Goal: Task Accomplishment & Management: Complete application form

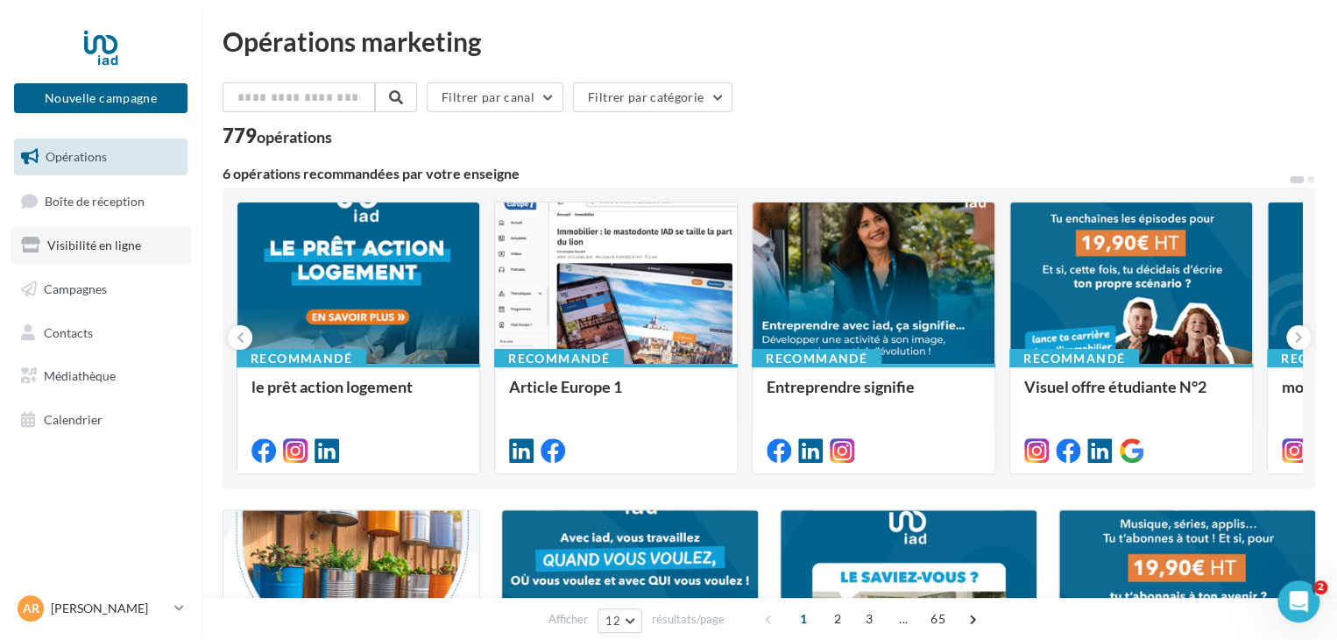
click at [98, 246] on span "Visibilité en ligne" at bounding box center [94, 244] width 94 height 15
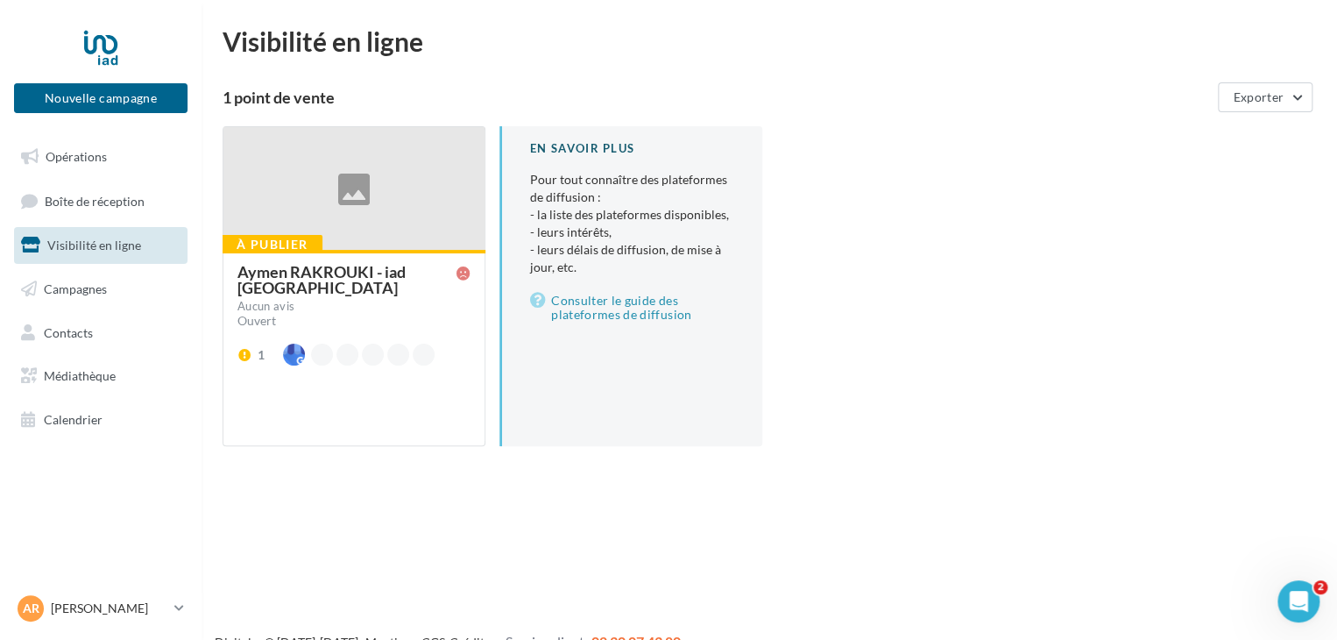
click at [353, 273] on div "Aymen RAKROUKI - iad [GEOGRAPHIC_DATA]" at bounding box center [346, 280] width 219 height 32
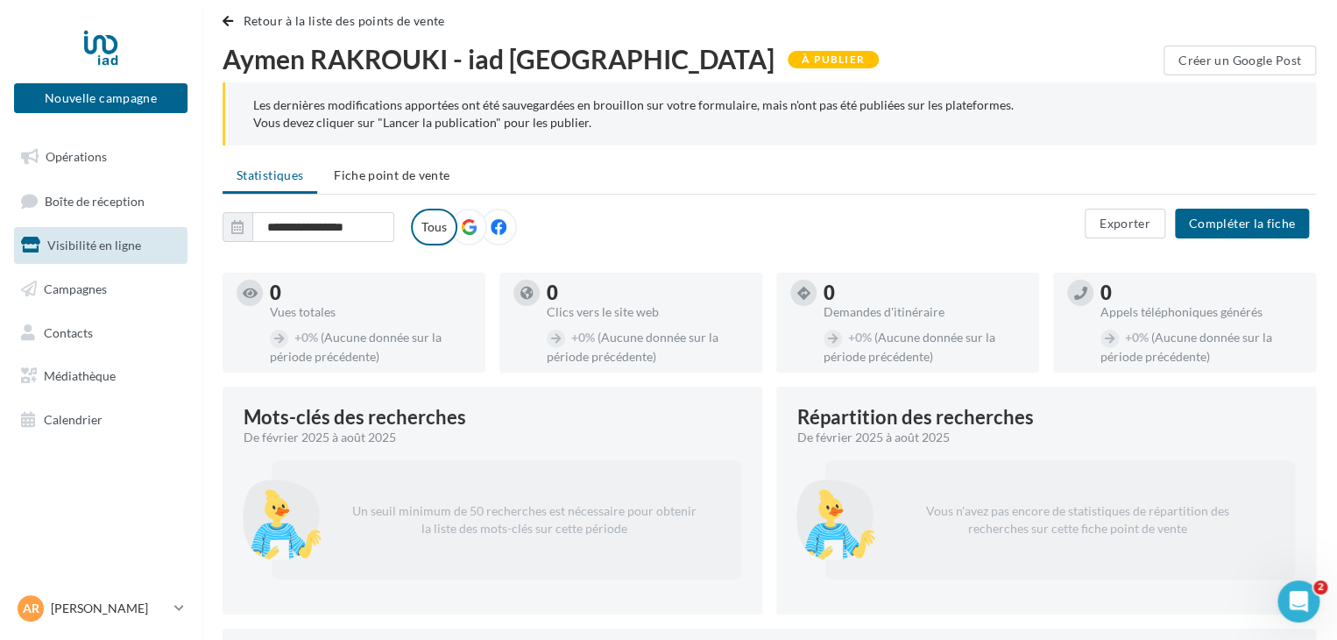
scroll to position [32, 0]
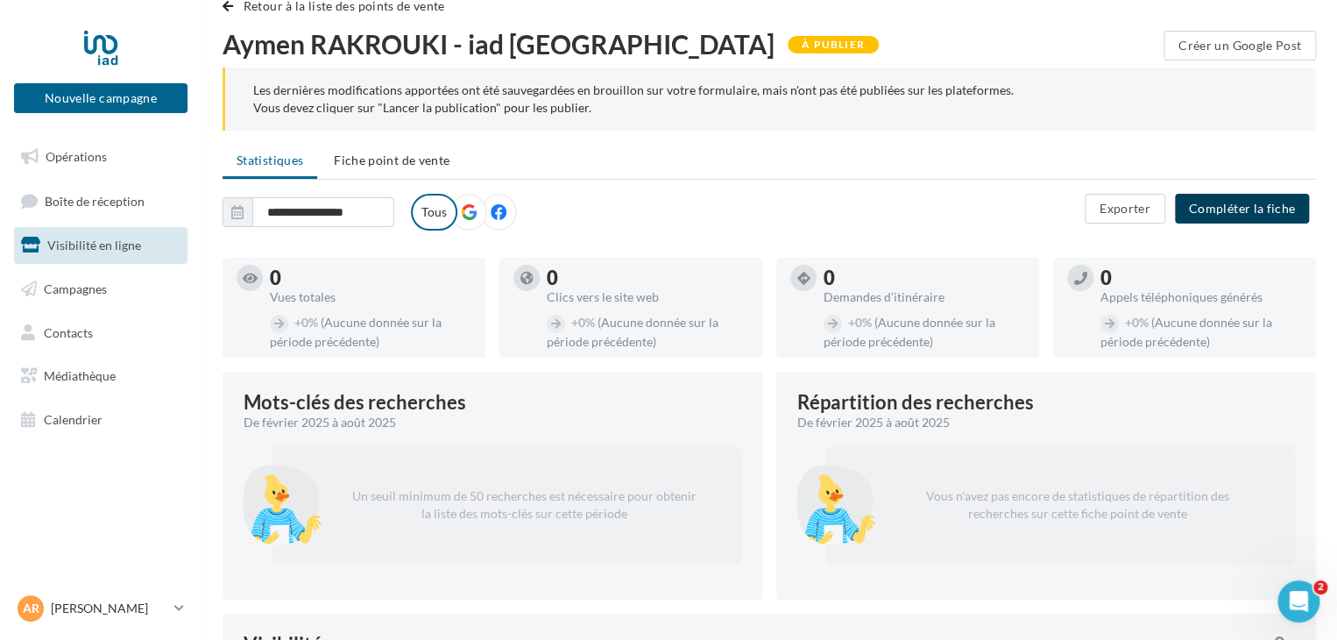
click at [1248, 209] on button "Compléter la fiche" at bounding box center [1242, 209] width 134 height 30
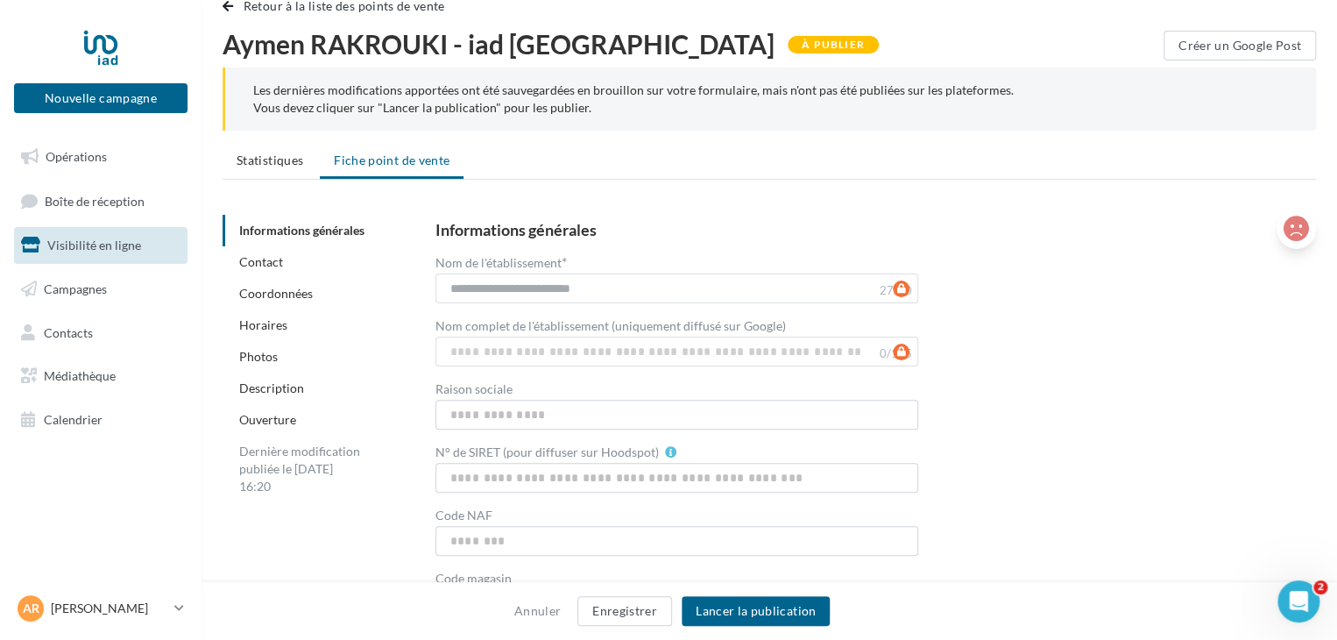
click at [1301, 222] on icon at bounding box center [1296, 229] width 25 height 26
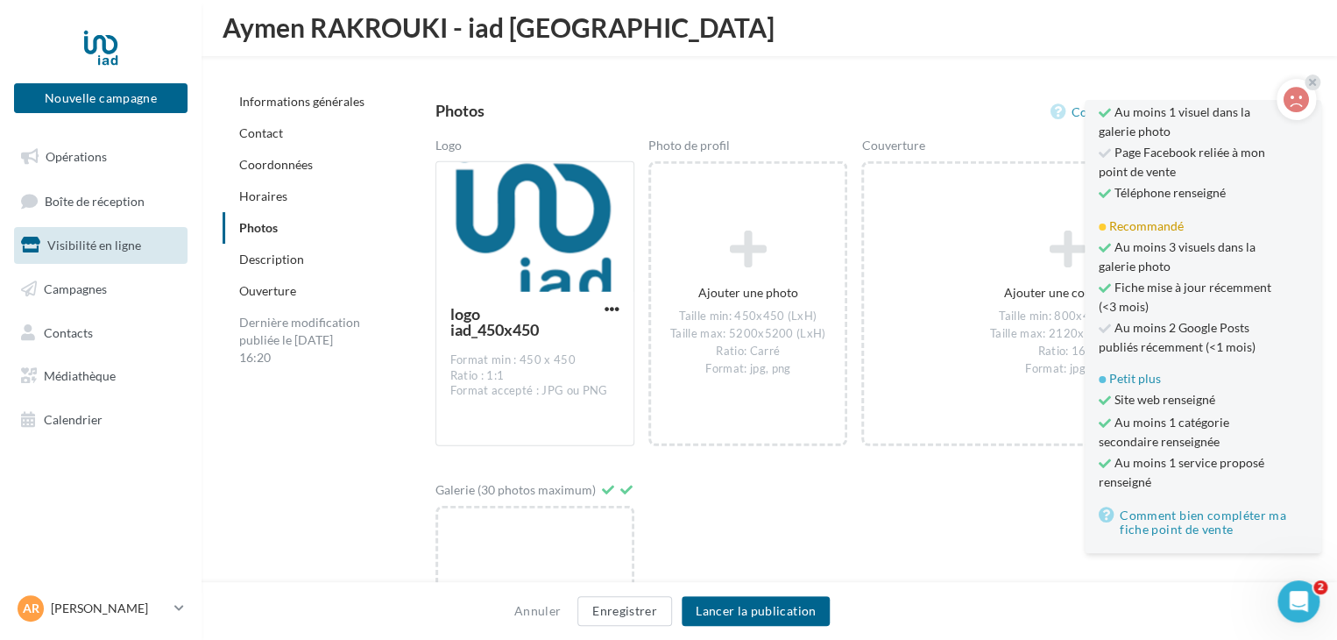
scroll to position [2390, 0]
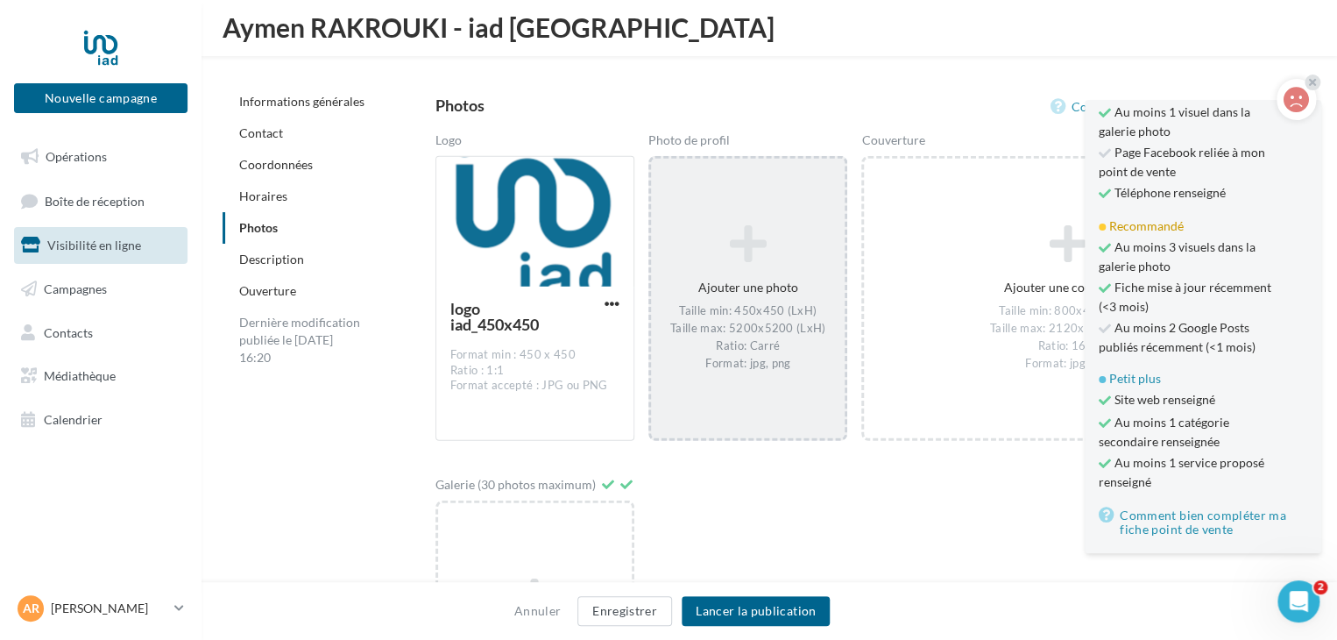
click at [741, 299] on div "Ajouter une photo Taille min: 450x450 (LxH) Taille max: 5200x5200 (LxH) Ratio: …" at bounding box center [748, 298] width 194 height 165
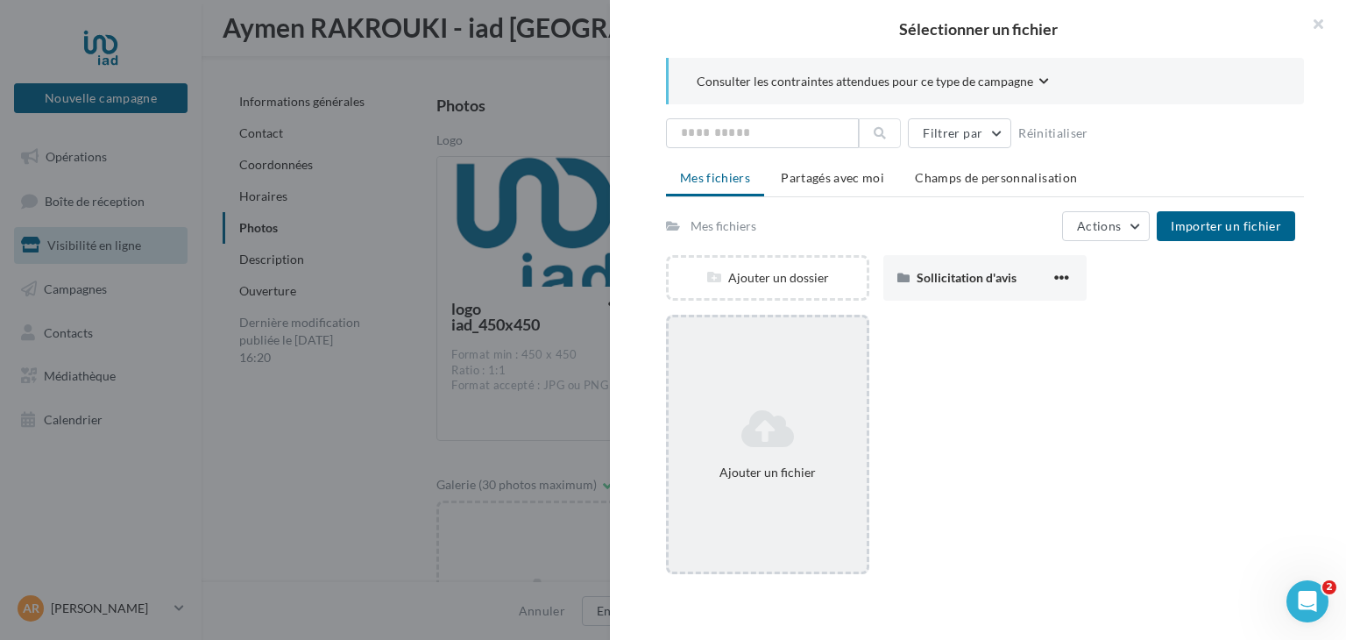
click at [774, 438] on icon at bounding box center [768, 429] width 184 height 42
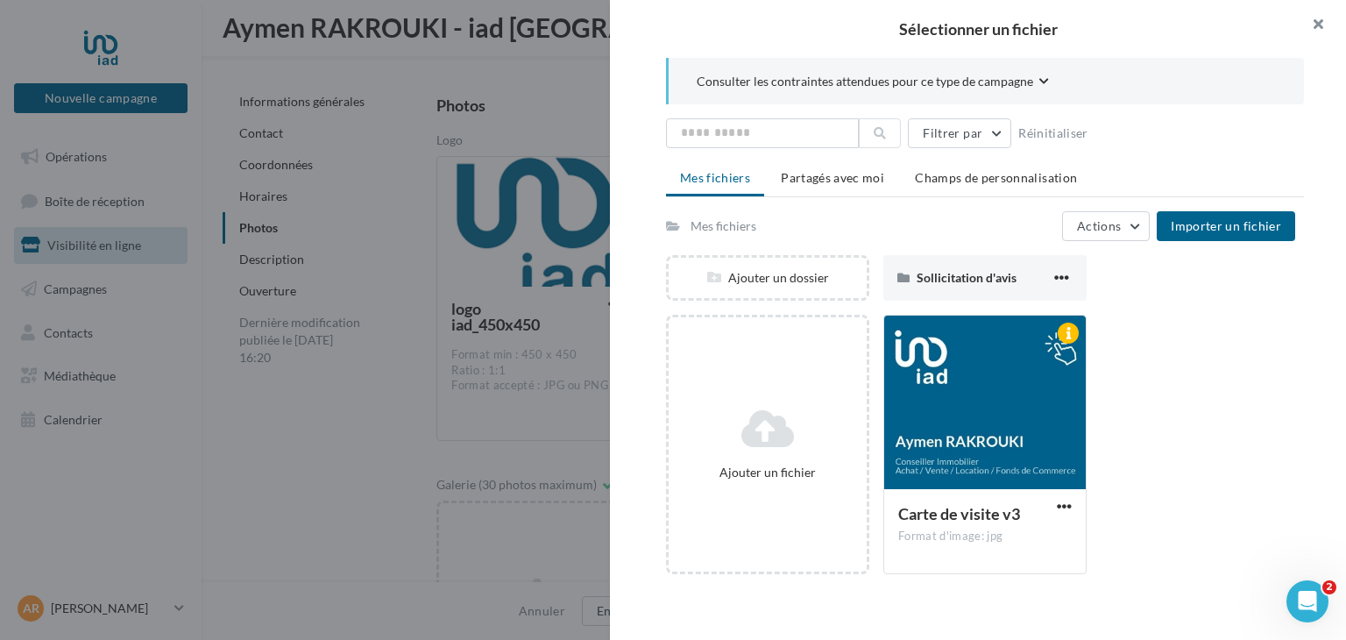
click at [1314, 24] on button "button" at bounding box center [1311, 26] width 70 height 53
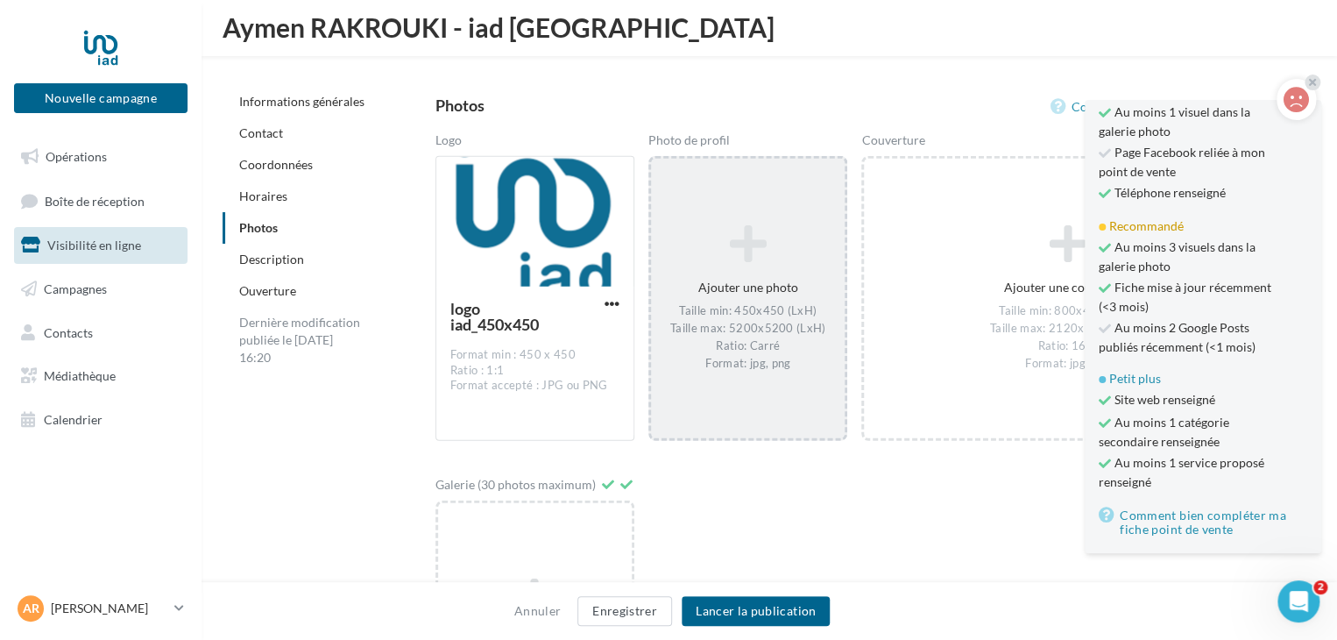
click at [787, 315] on div "Taille min: 450x450 (LxH) Taille max: 5200x5200 (LxH) Ratio: Carré Format: jpg,…" at bounding box center [748, 337] width 180 height 68
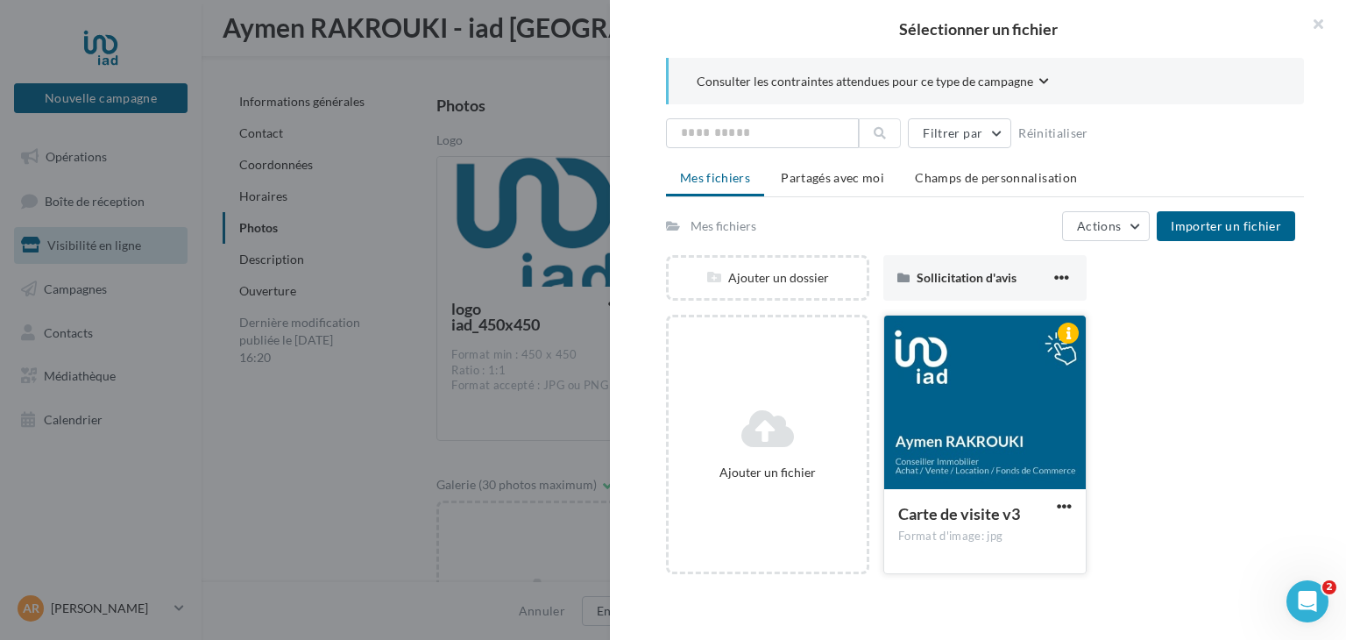
click at [989, 398] on div at bounding box center [985, 402] width 202 height 175
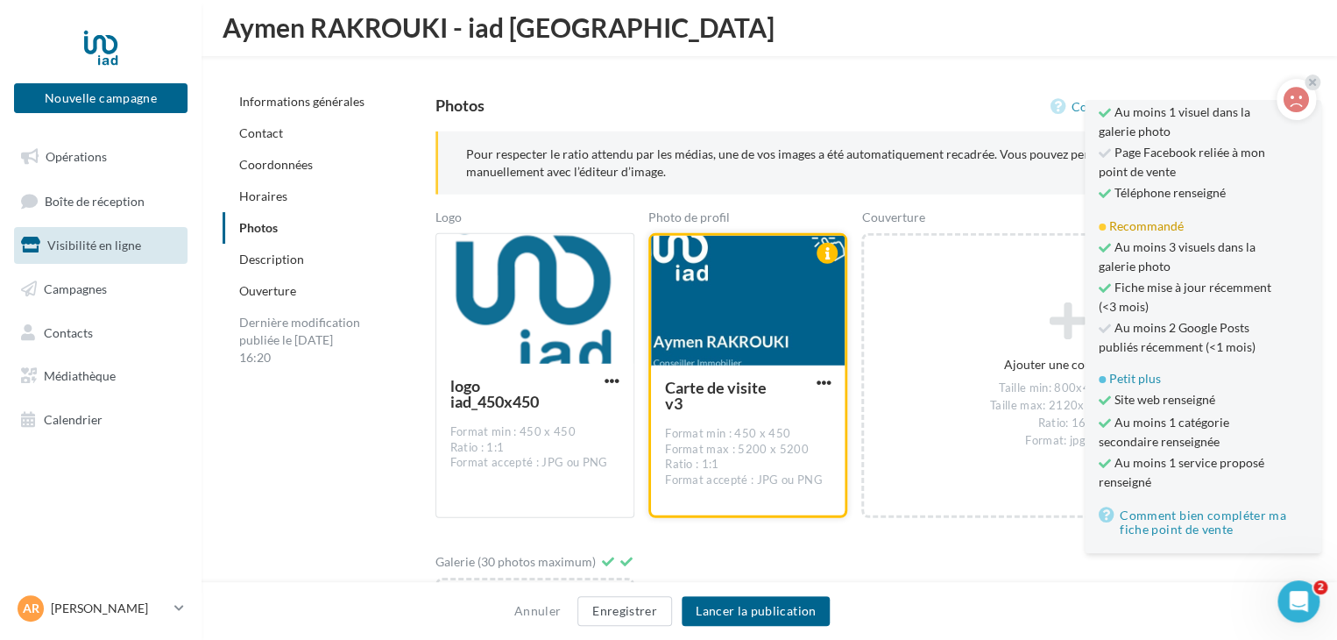
click at [799, 312] on div at bounding box center [748, 301] width 194 height 131
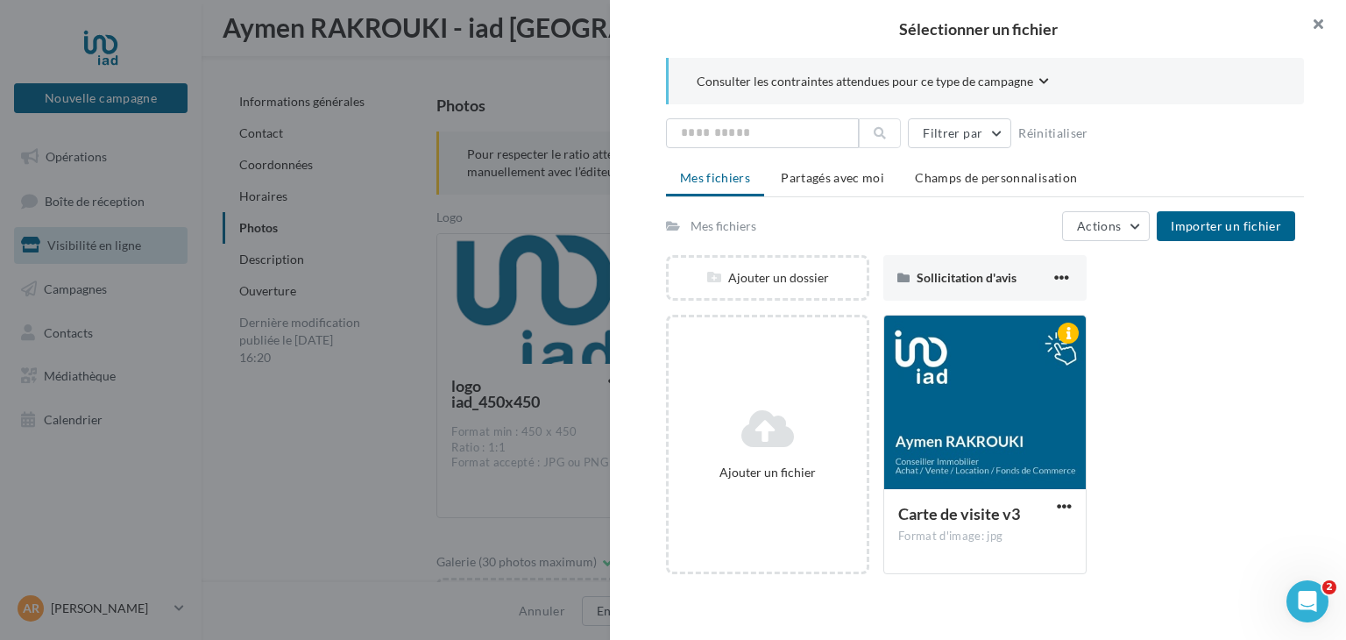
click at [1323, 15] on button "button" at bounding box center [1311, 26] width 70 height 53
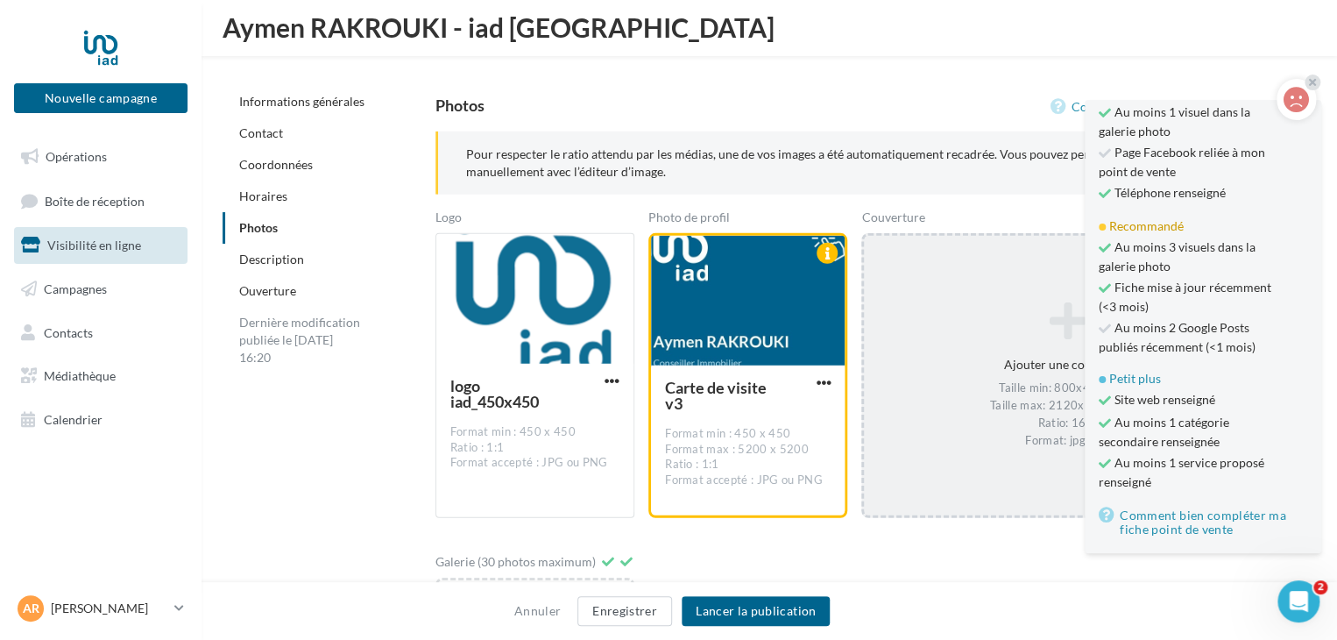
click at [968, 415] on div "Taille min: 800x450 (LxH) Taille max: 2120x1192 (LxH) Ratio: 16/9 Format: jpg, …" at bounding box center [1067, 414] width 393 height 68
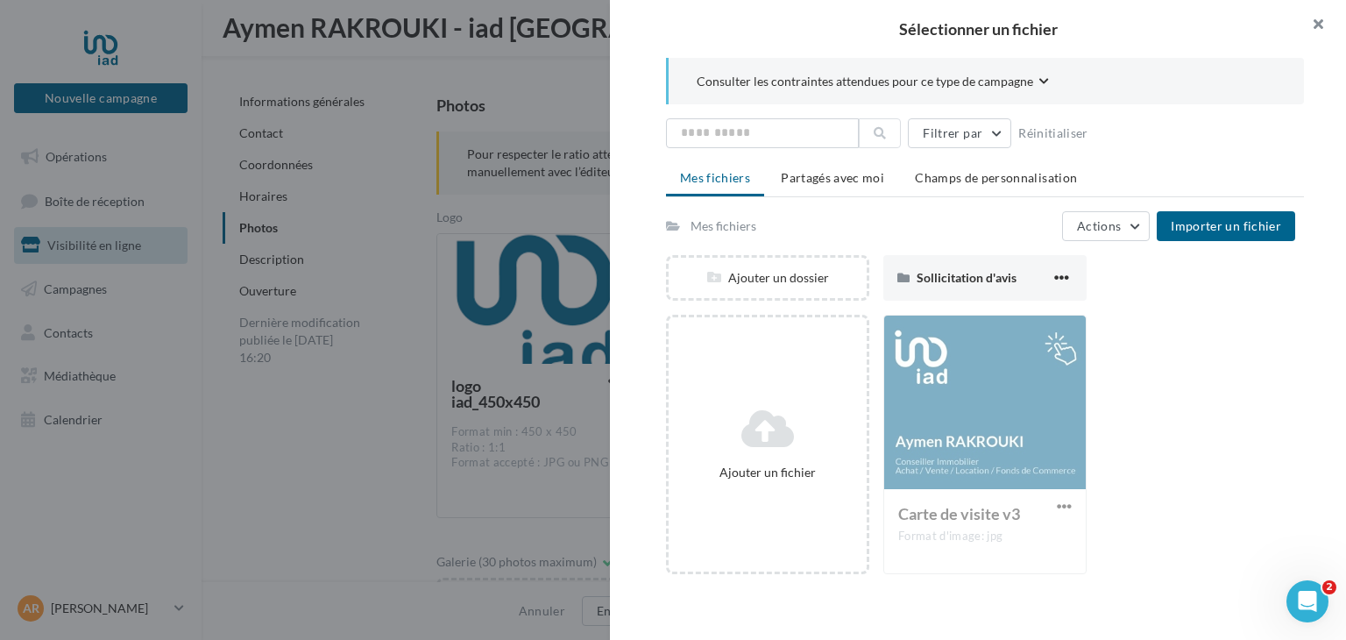
click at [1322, 25] on button "button" at bounding box center [1311, 26] width 70 height 53
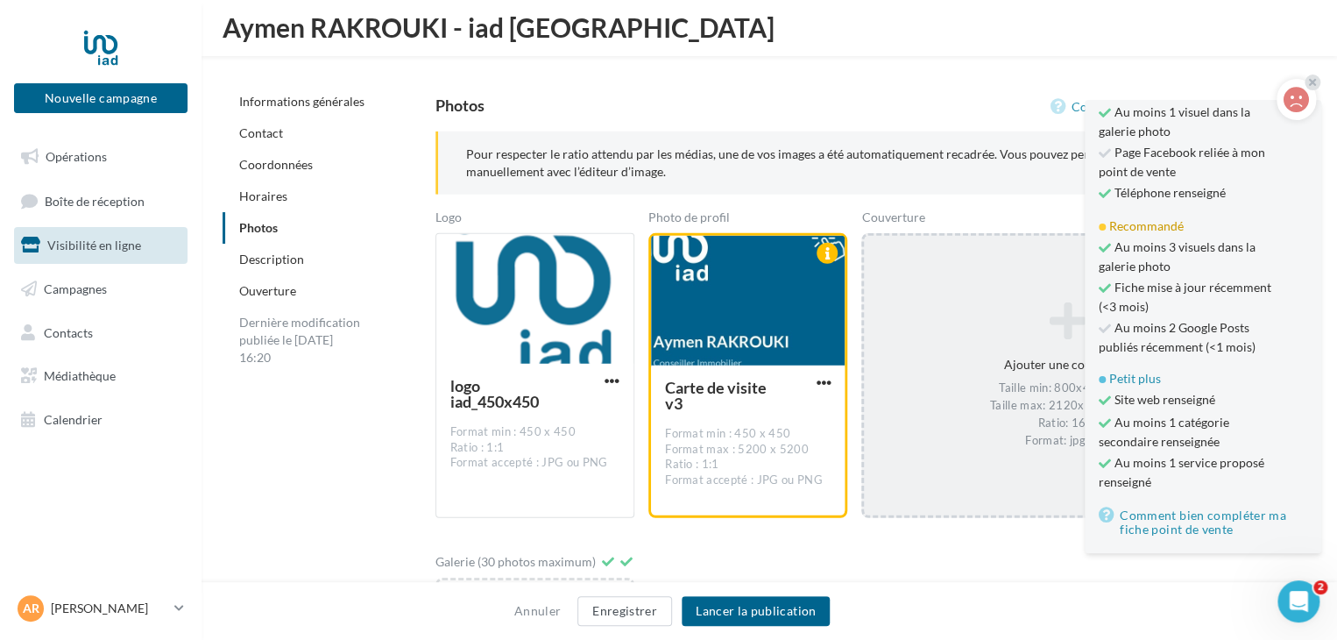
click at [975, 356] on div "Ajouter une couverture Taille min: 800x450 (LxH) Taille max: 2120x1192 (LxH) Ra…" at bounding box center [1068, 375] width 408 height 165
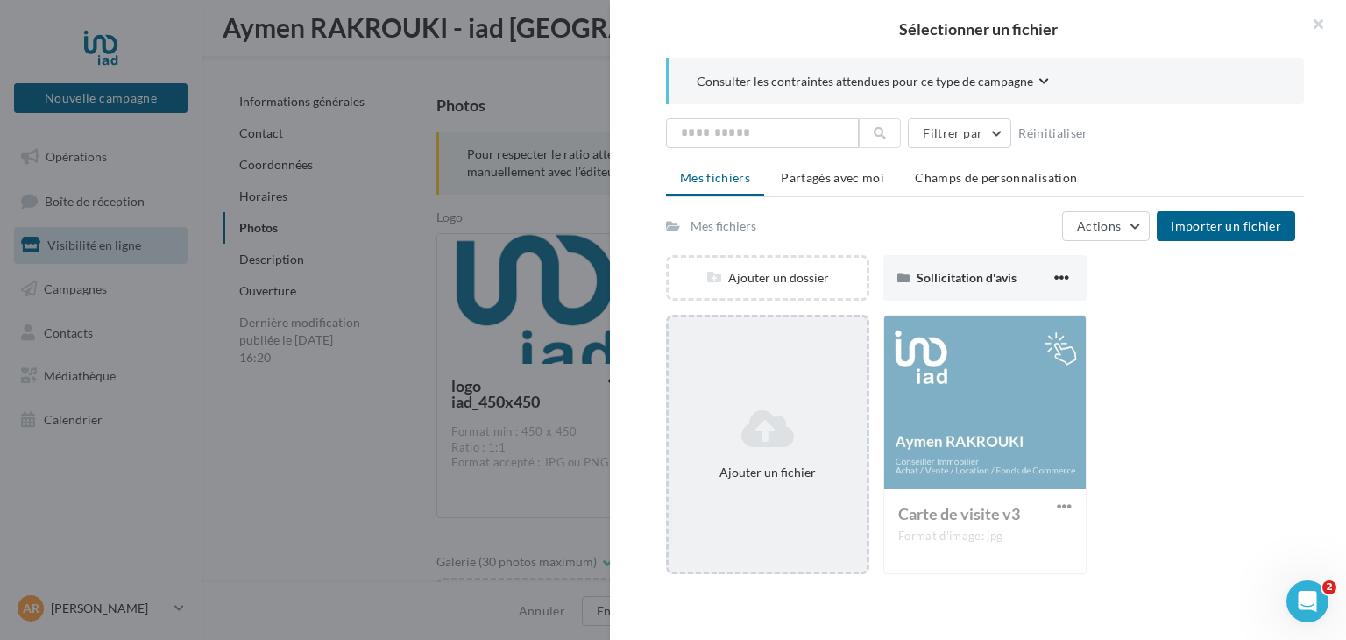
click at [796, 424] on icon at bounding box center [768, 429] width 184 height 42
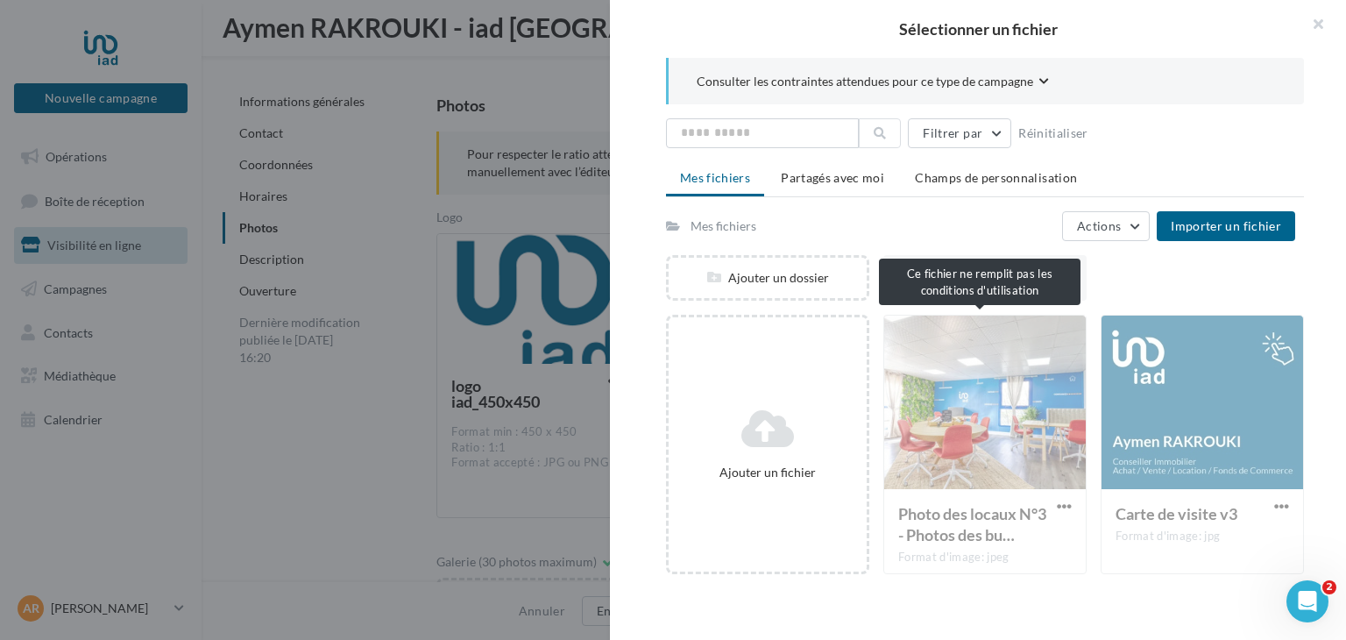
click at [960, 401] on div "Photo des locaux N°3 - Photos des bu… Format d'image: jpeg" at bounding box center [984, 444] width 203 height 259
click at [1001, 458] on div "Photo des locaux N°3 - Photos des bu… Format d'image: jpeg" at bounding box center [984, 444] width 203 height 259
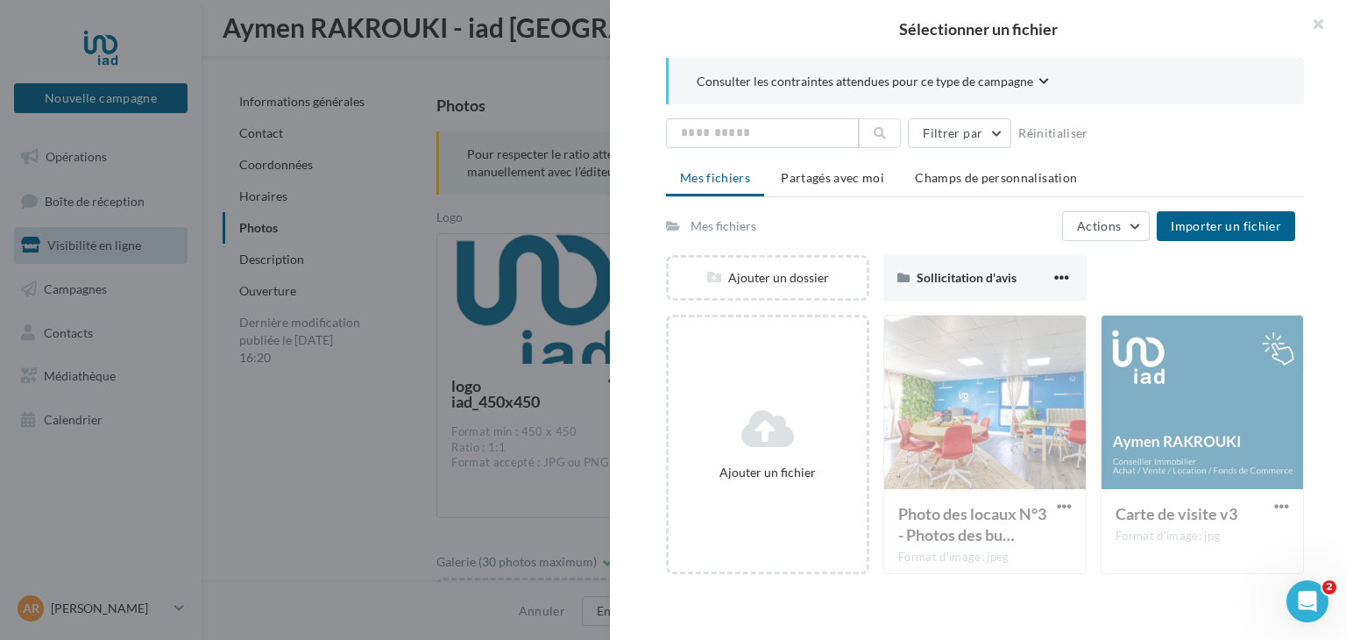
click at [1018, 541] on div "Photo des locaux N°3 - Photos des bu… Format d'image: jpeg" at bounding box center [984, 444] width 203 height 259
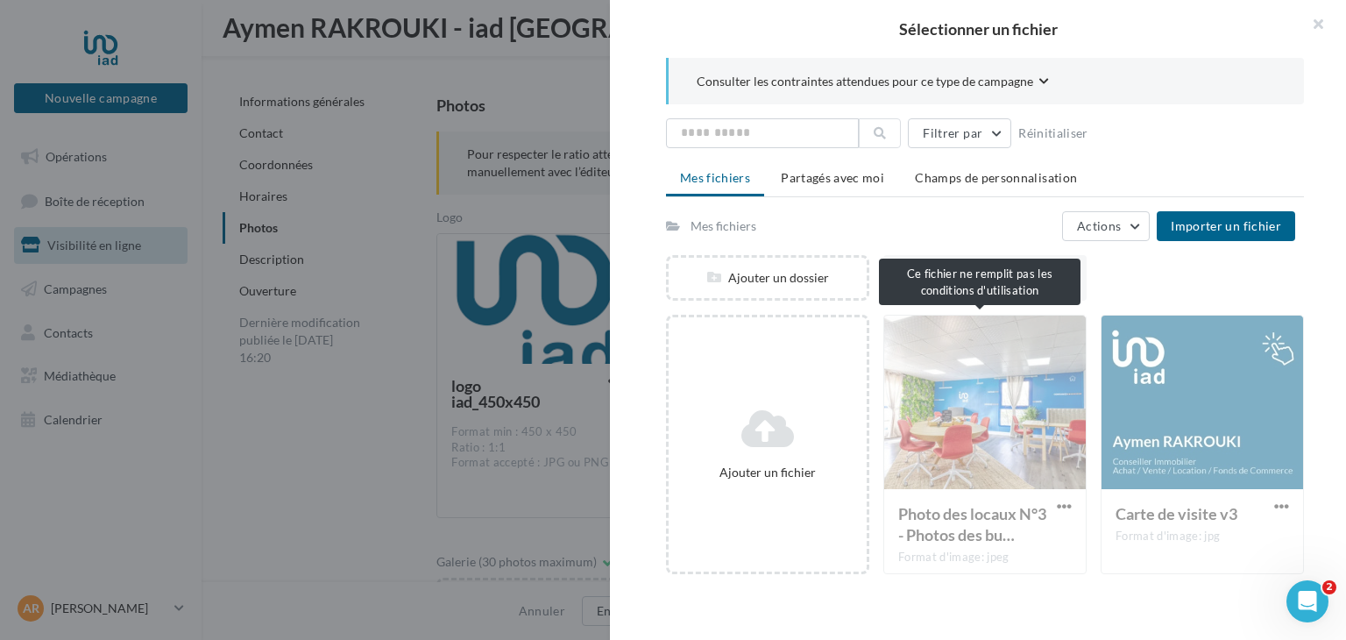
click at [1059, 506] on div "Photo des locaux N°3 - Photos des bu… Format d'image: jpeg" at bounding box center [984, 444] width 203 height 259
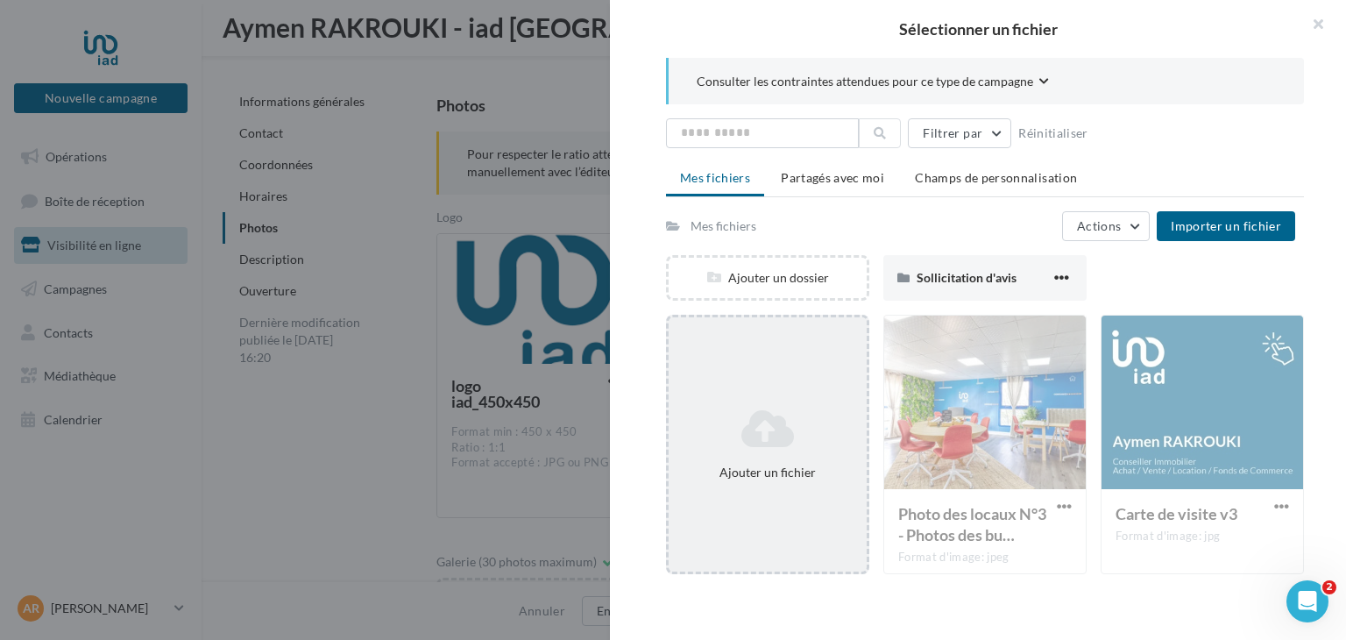
click at [794, 467] on div "Ajouter un fichier" at bounding box center [768, 473] width 184 height 18
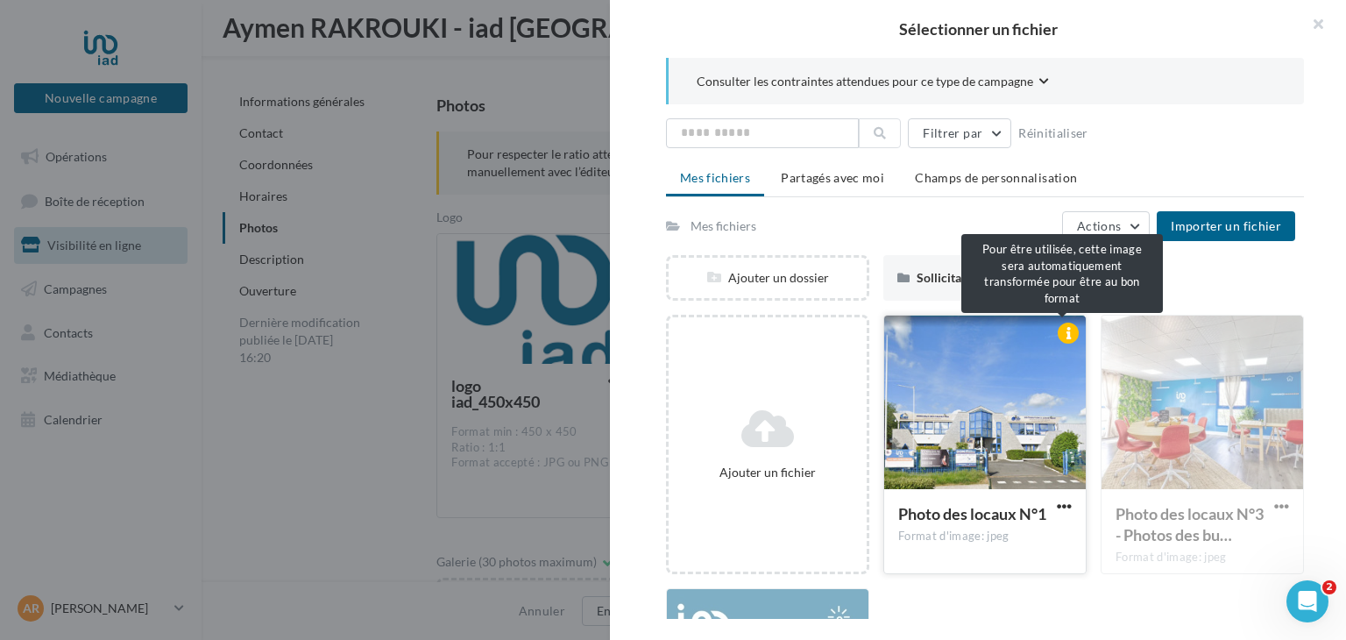
click at [1058, 334] on div at bounding box center [1068, 333] width 21 height 21
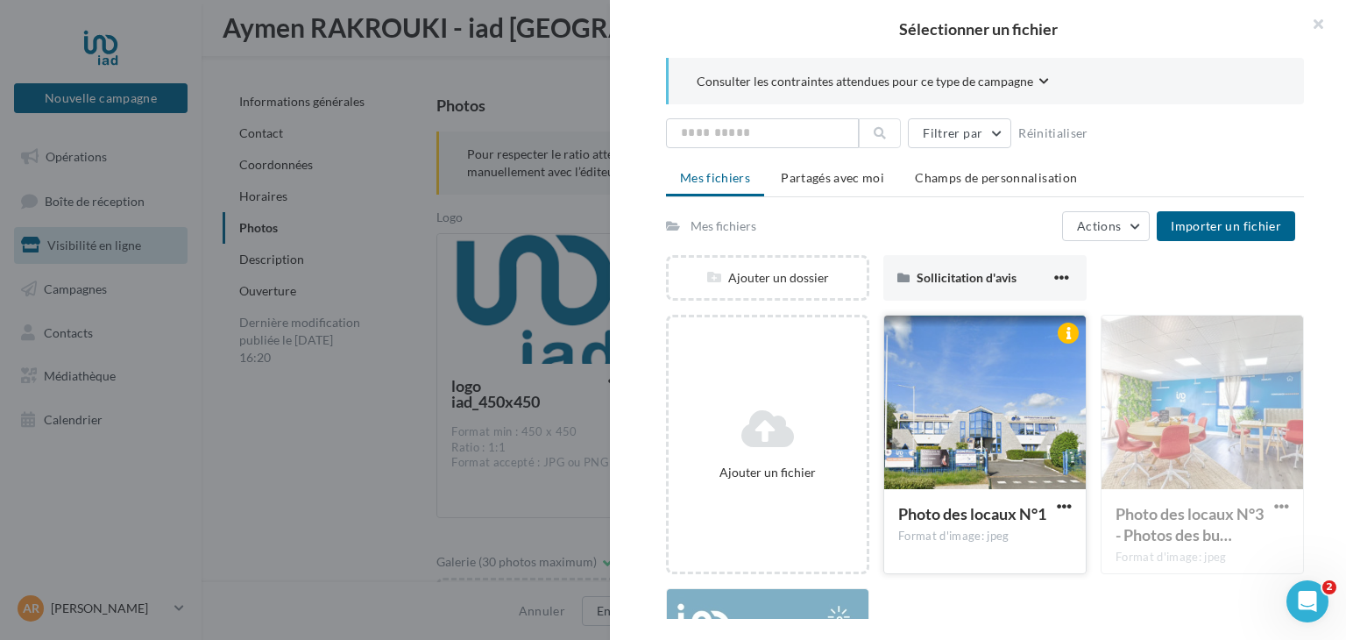
click at [1010, 434] on div at bounding box center [985, 402] width 202 height 175
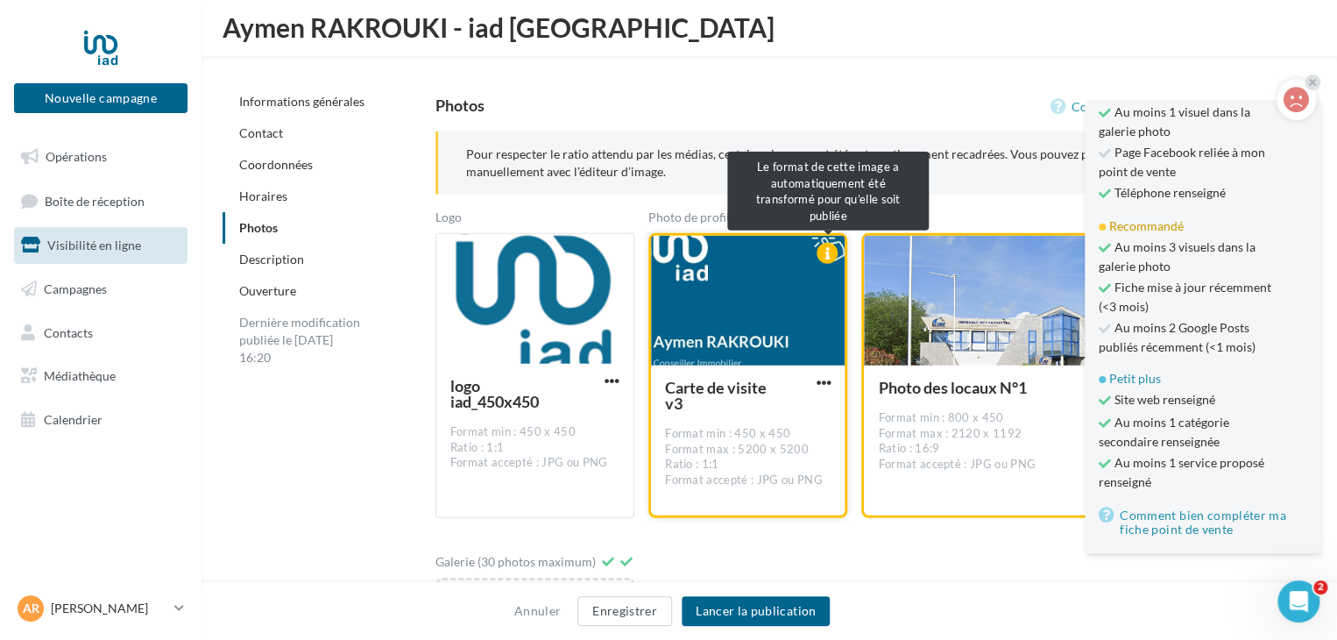
click at [824, 252] on div at bounding box center [827, 253] width 21 height 21
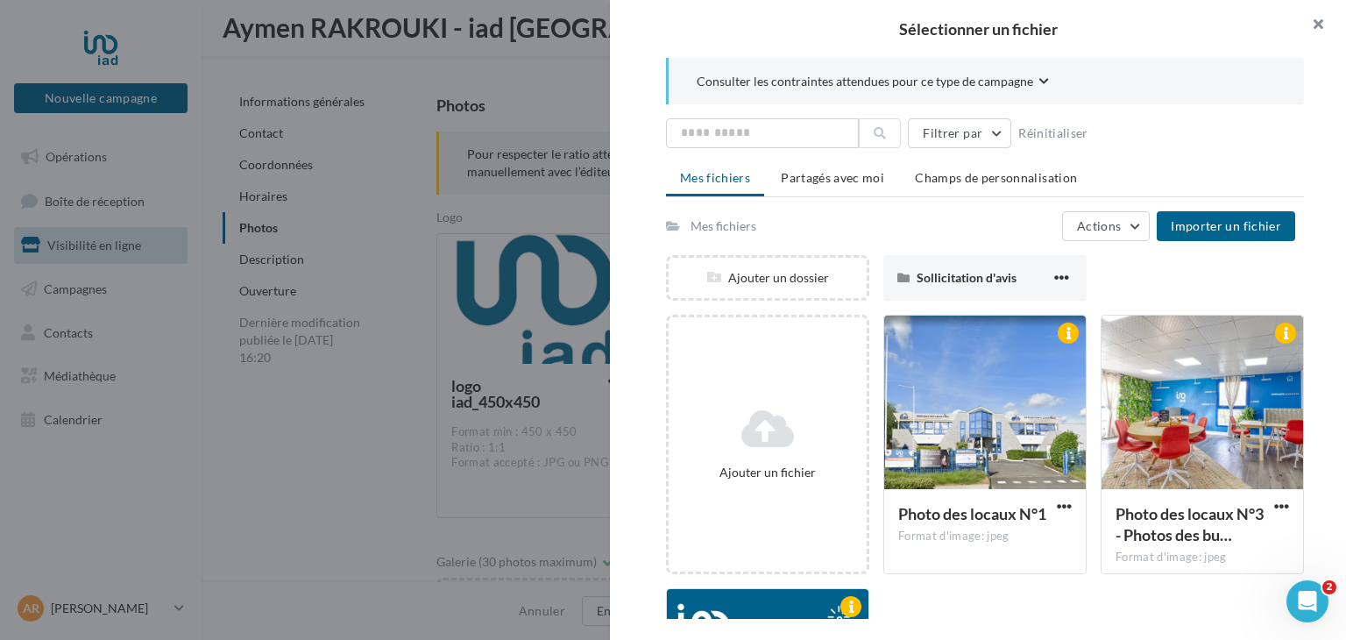
click at [1329, 25] on button "button" at bounding box center [1311, 26] width 70 height 53
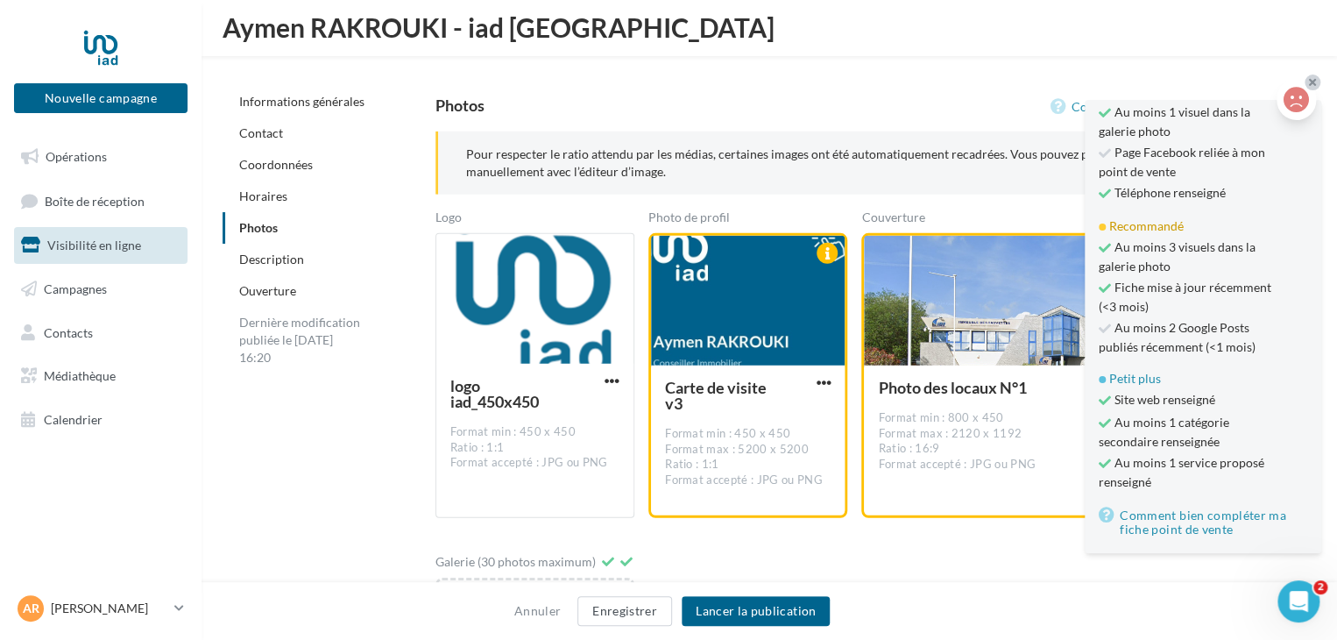
click at [1311, 78] on icon at bounding box center [1312, 82] width 7 height 11
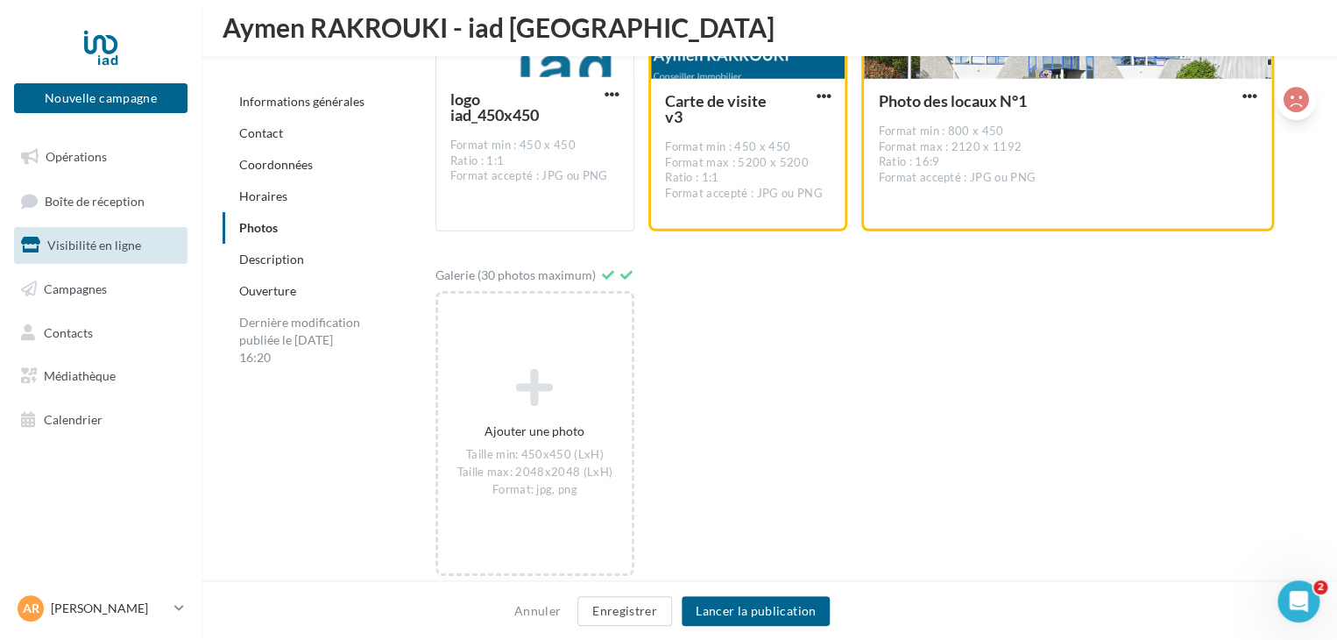
scroll to position [2807, 0]
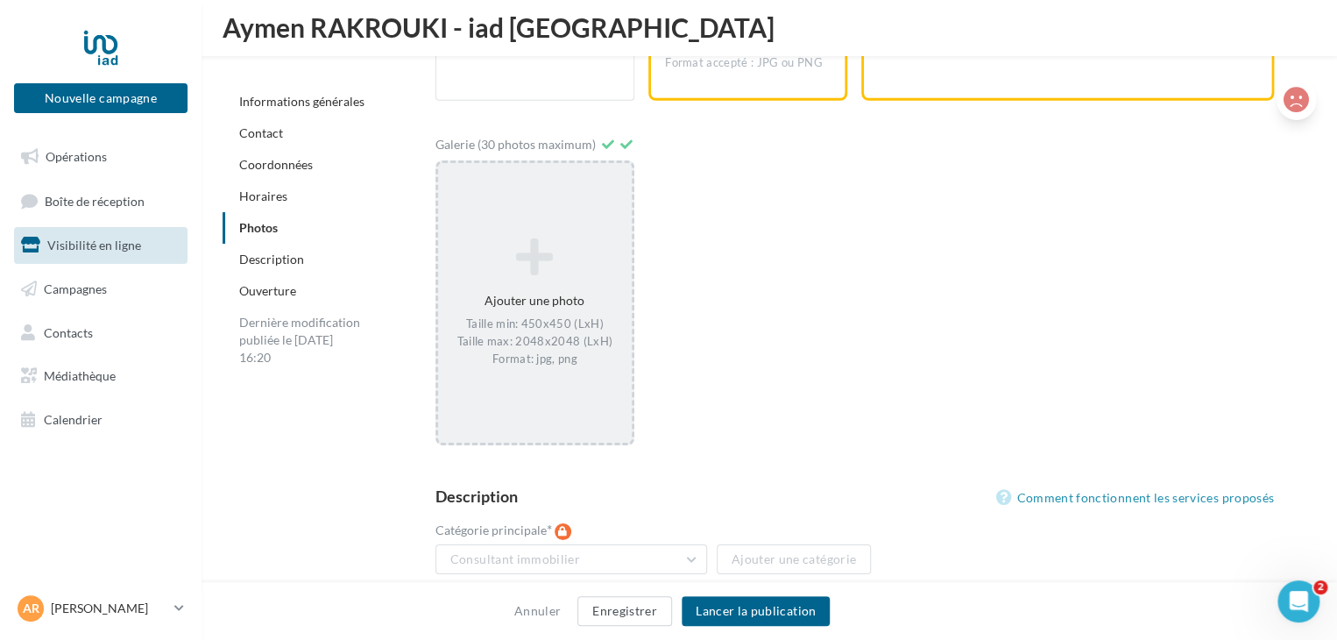
click at [540, 293] on div "Ajouter une photo Taille min: 450x450 (LxH) Taille max: 2048x2048 (LxH) Format:…" at bounding box center [535, 302] width 194 height 147
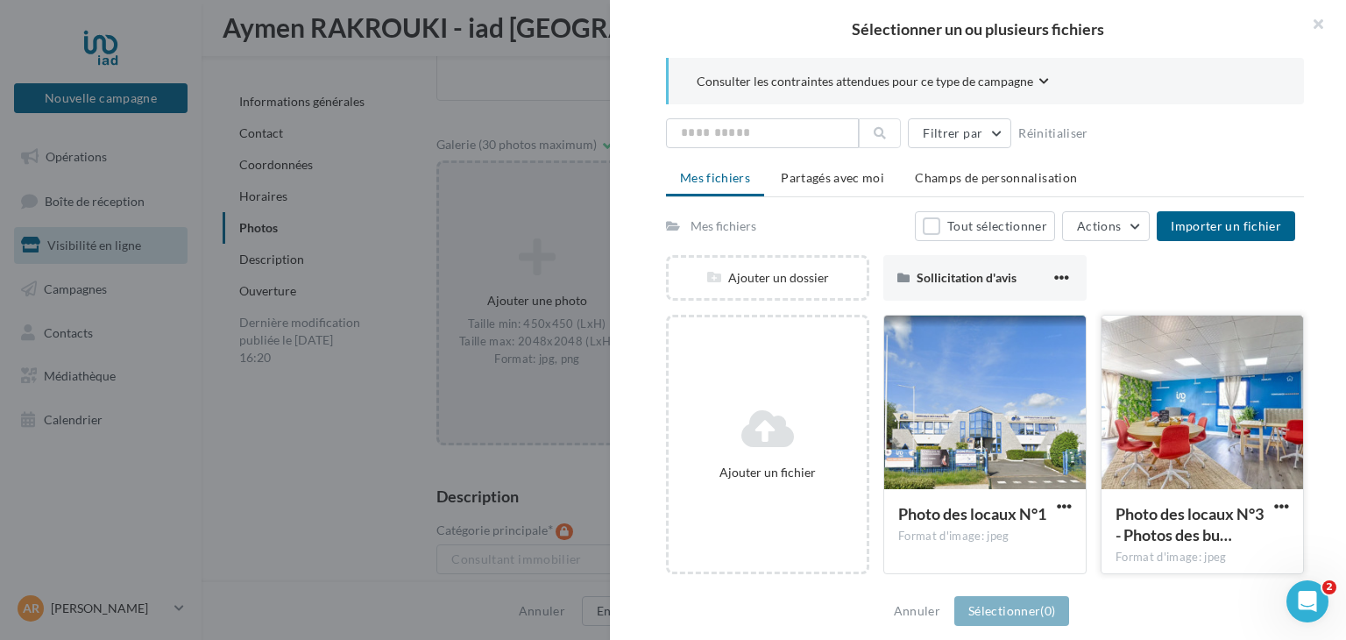
click at [1184, 426] on div at bounding box center [1203, 402] width 202 height 175
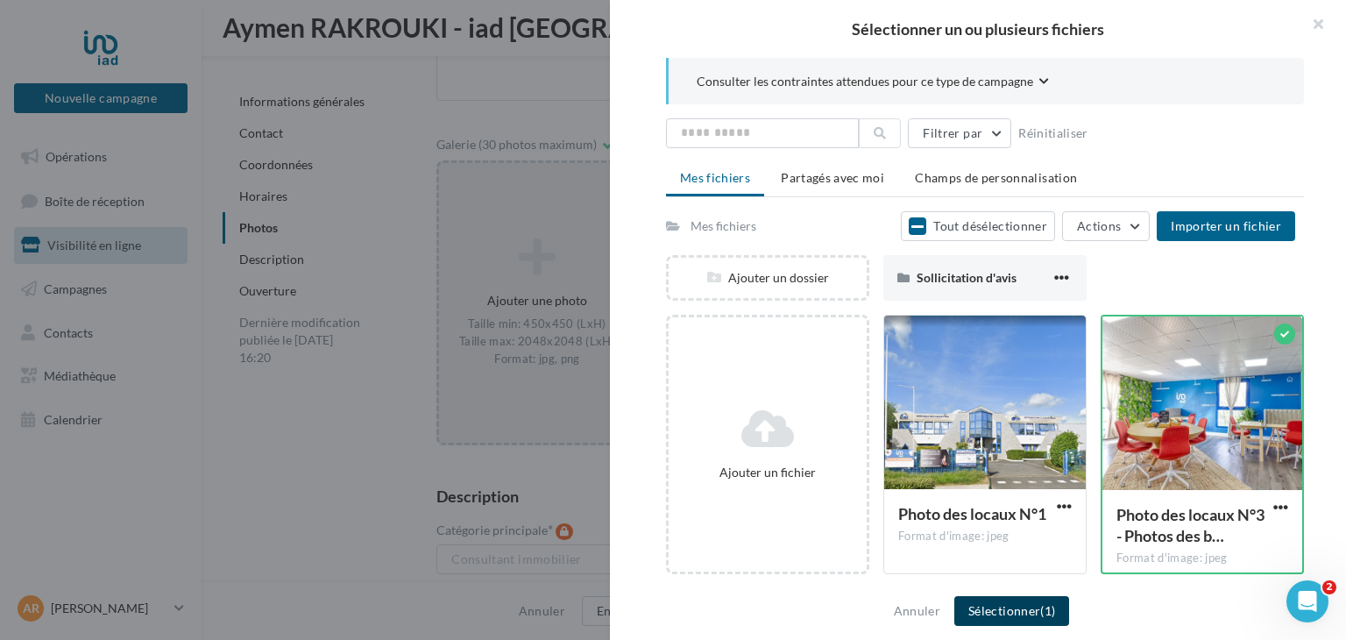
click at [1023, 611] on button "Sélectionner (1)" at bounding box center [1011, 611] width 115 height 30
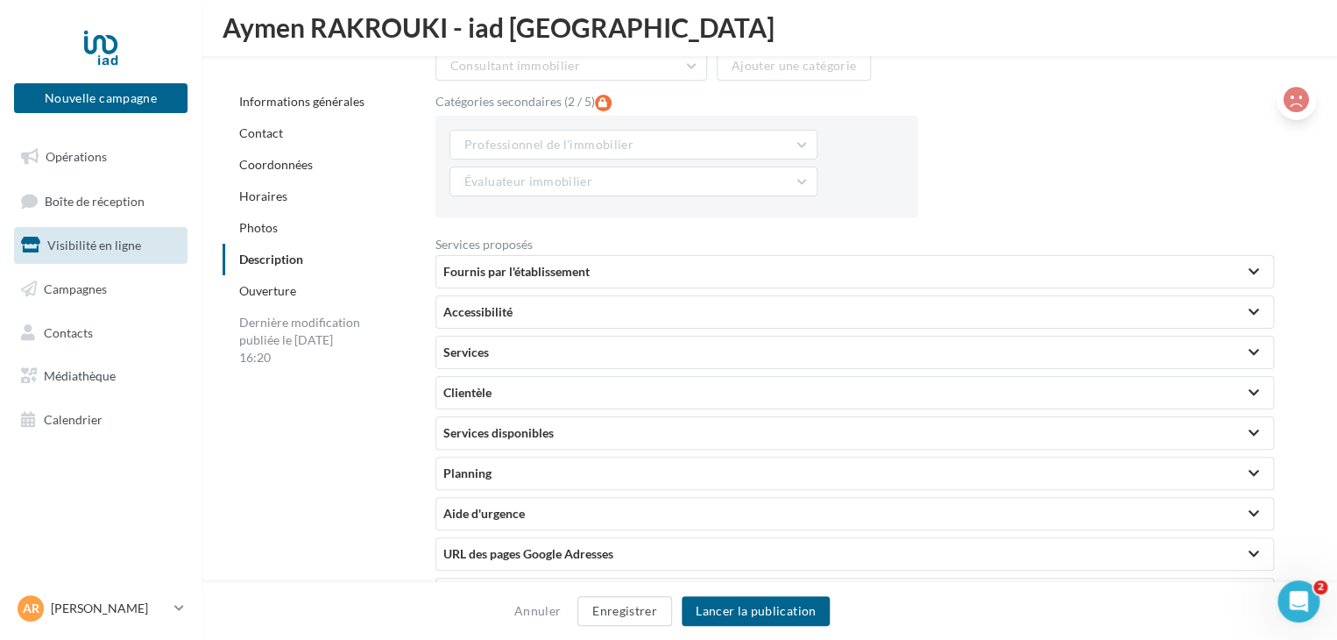
scroll to position [3357, 0]
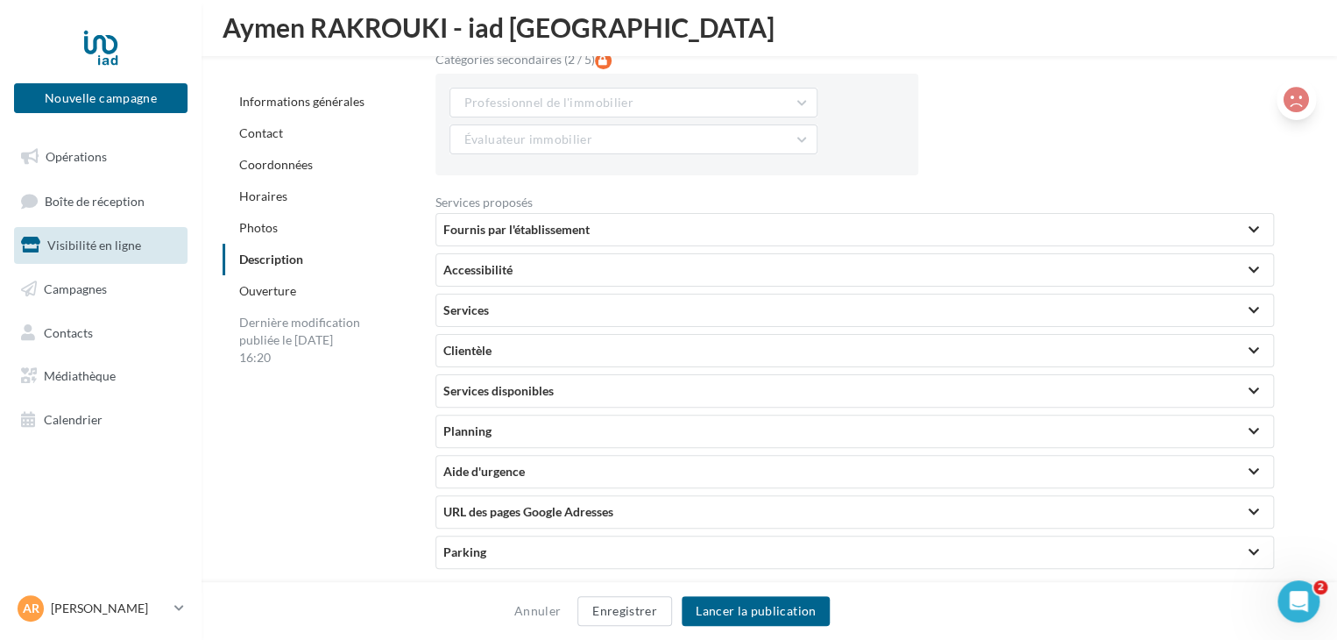
click at [571, 223] on div "Fournis par l'établissement" at bounding box center [854, 230] width 823 height 18
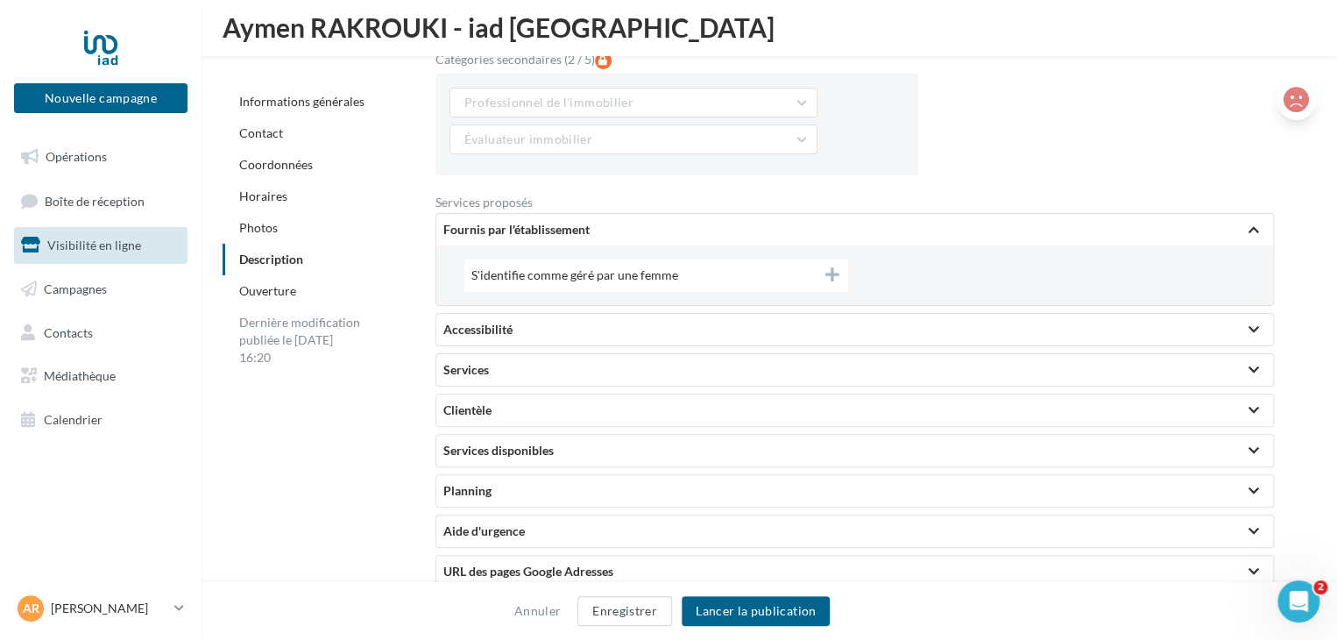
click at [522, 323] on div "Accessibilité" at bounding box center [854, 330] width 823 height 18
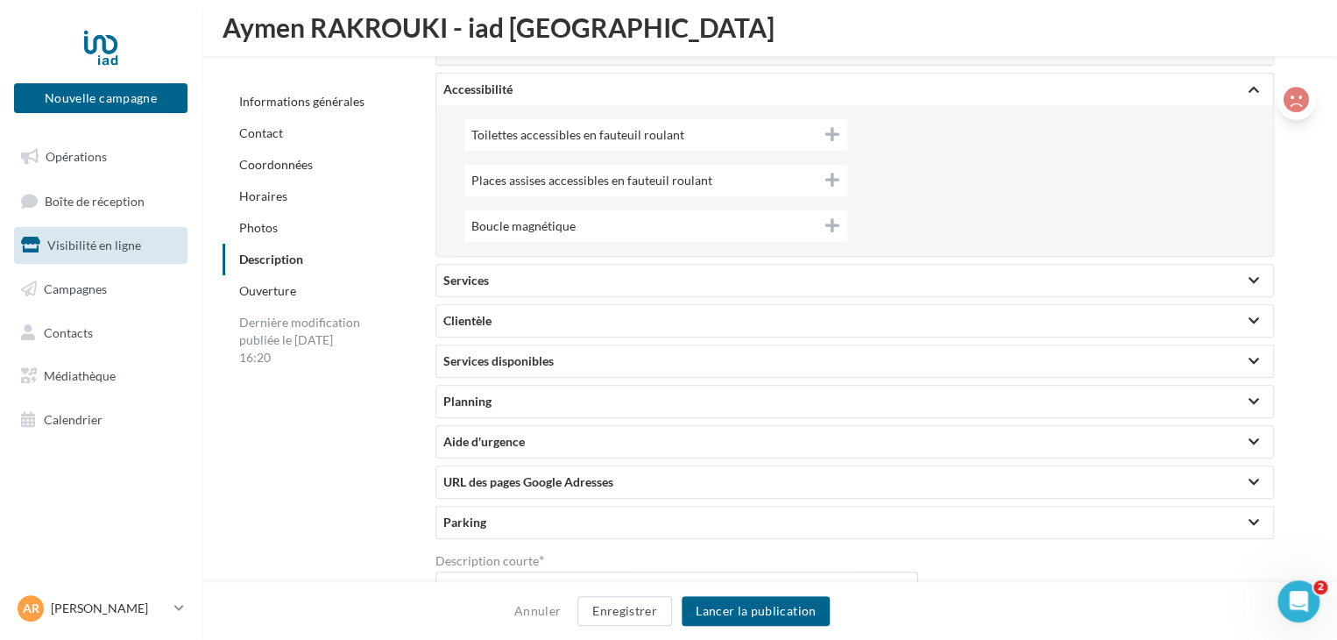
scroll to position [3805, 0]
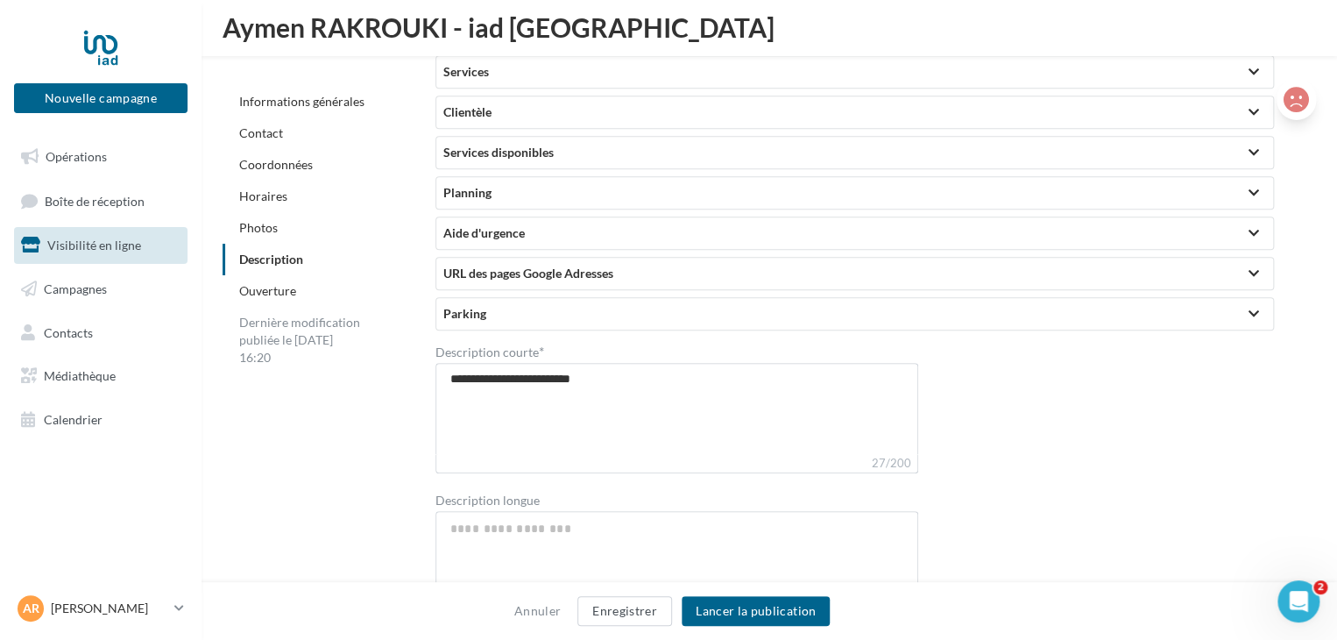
click at [515, 67] on div "Services" at bounding box center [854, 72] width 823 height 18
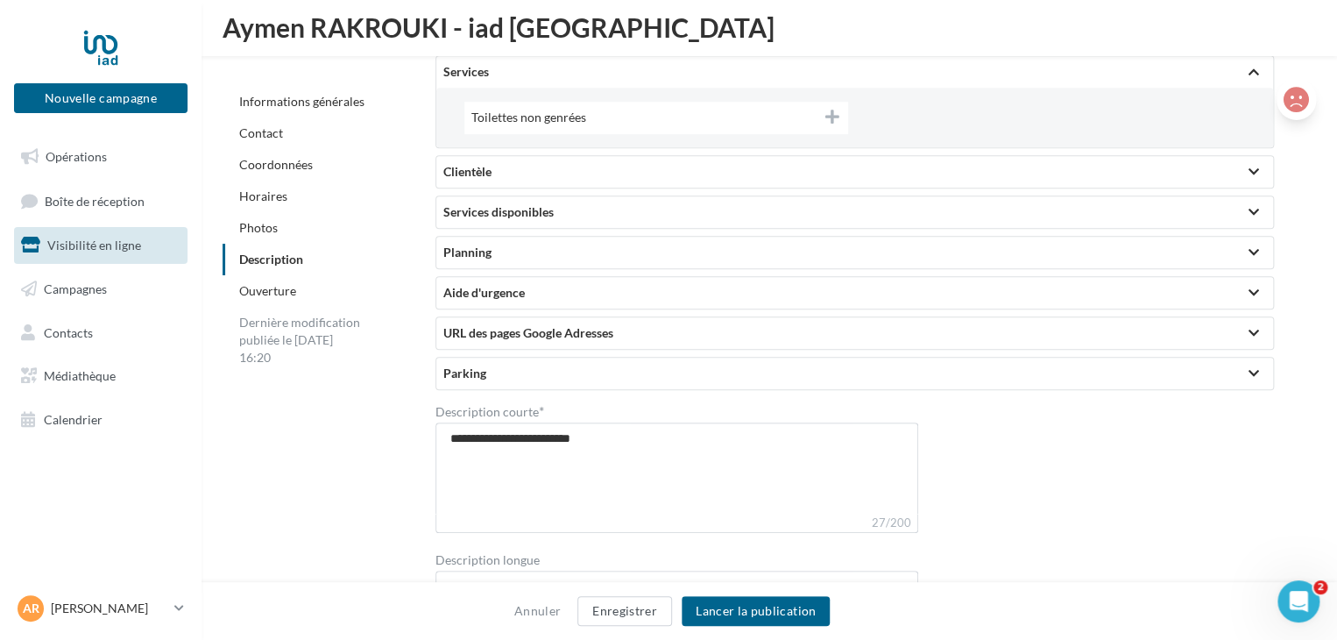
click at [541, 163] on div "Clientèle" at bounding box center [854, 172] width 823 height 18
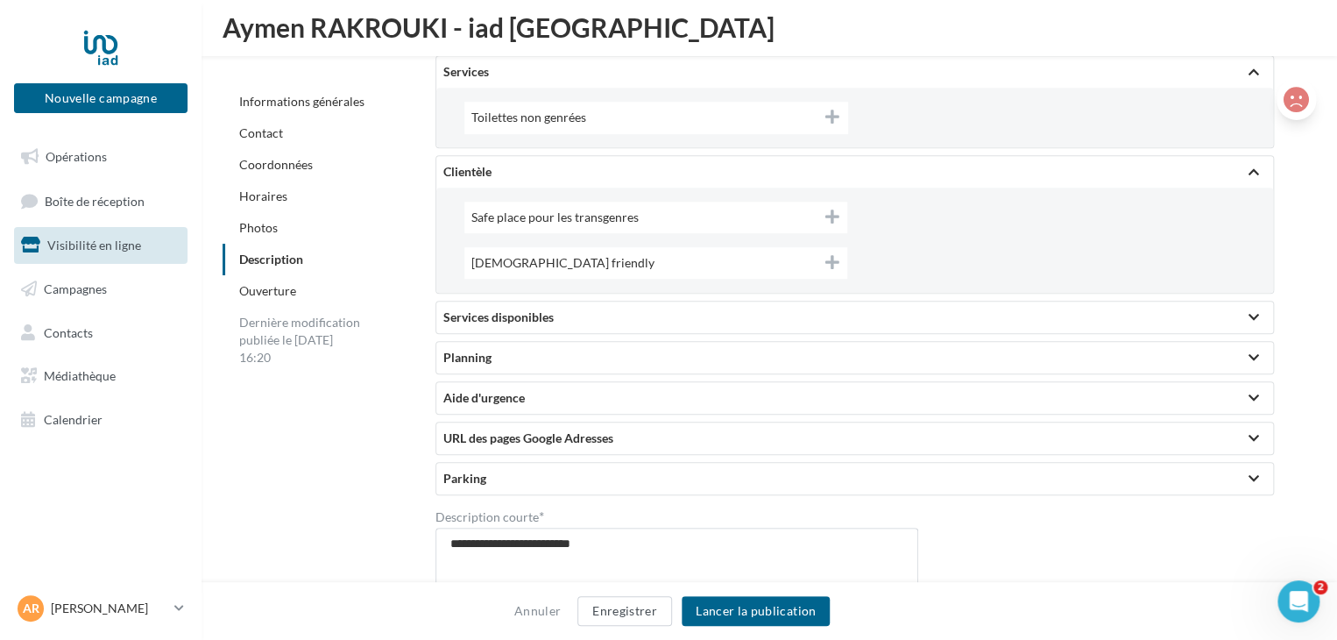
click at [535, 313] on div "Services disponibles" at bounding box center [854, 317] width 823 height 18
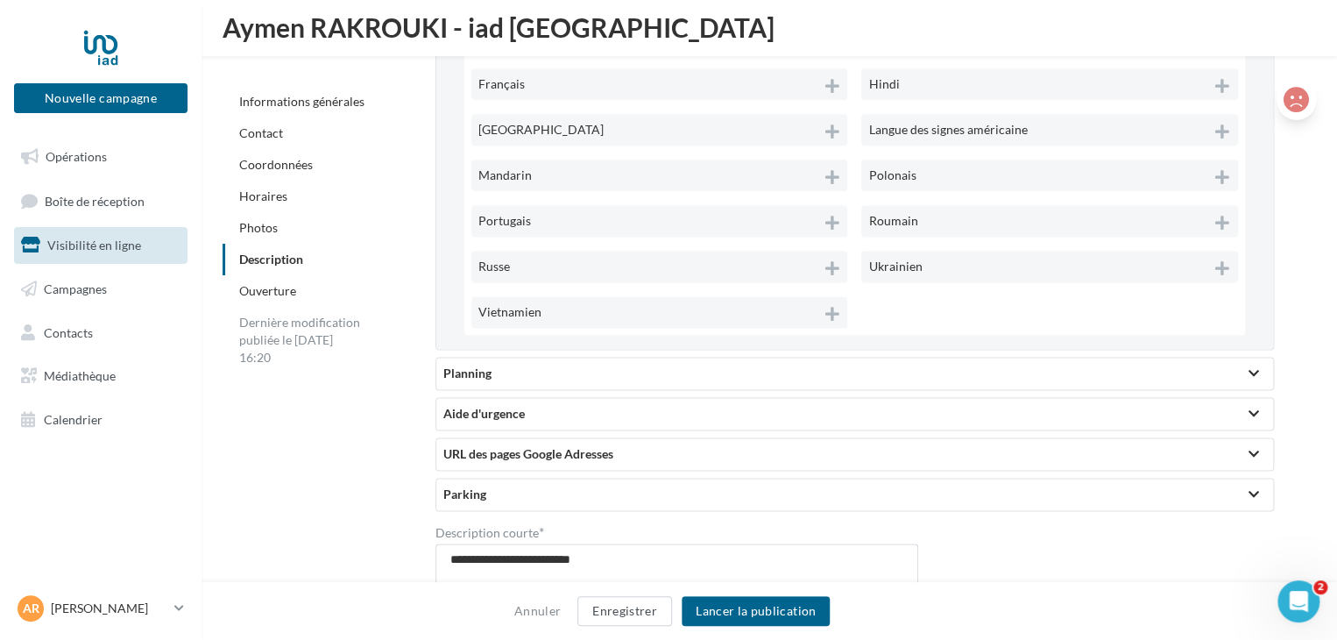
scroll to position [4395, 0]
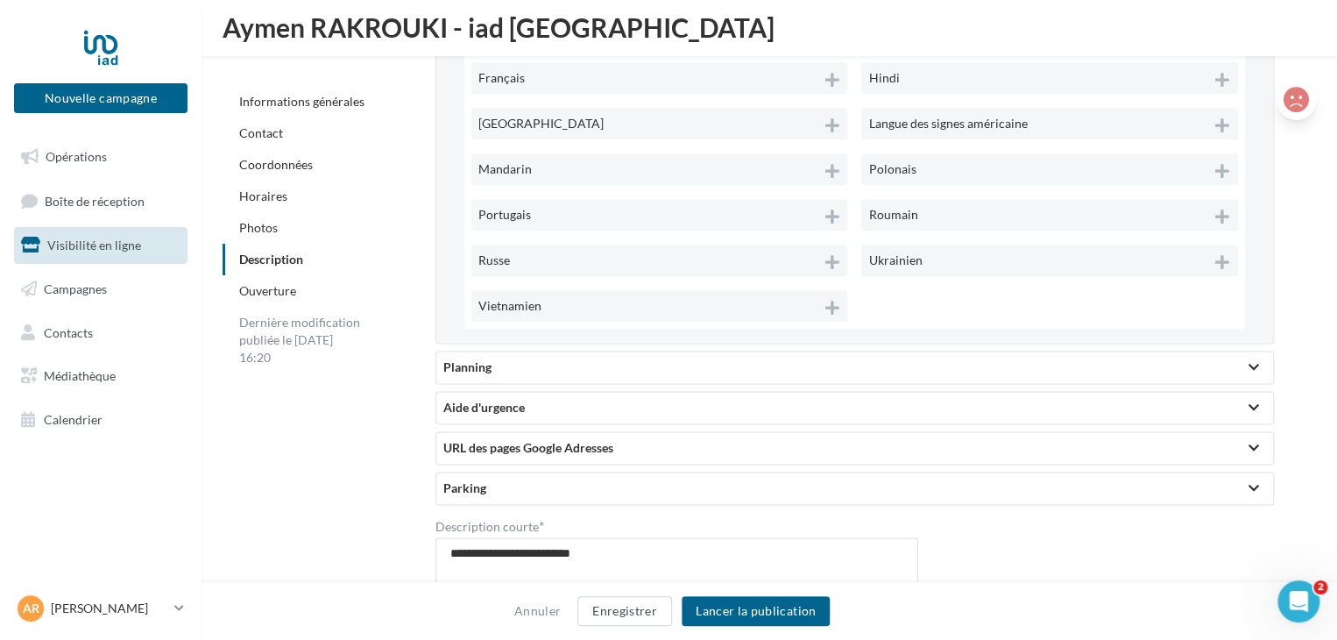
click at [498, 362] on div "Planning" at bounding box center [854, 367] width 823 height 18
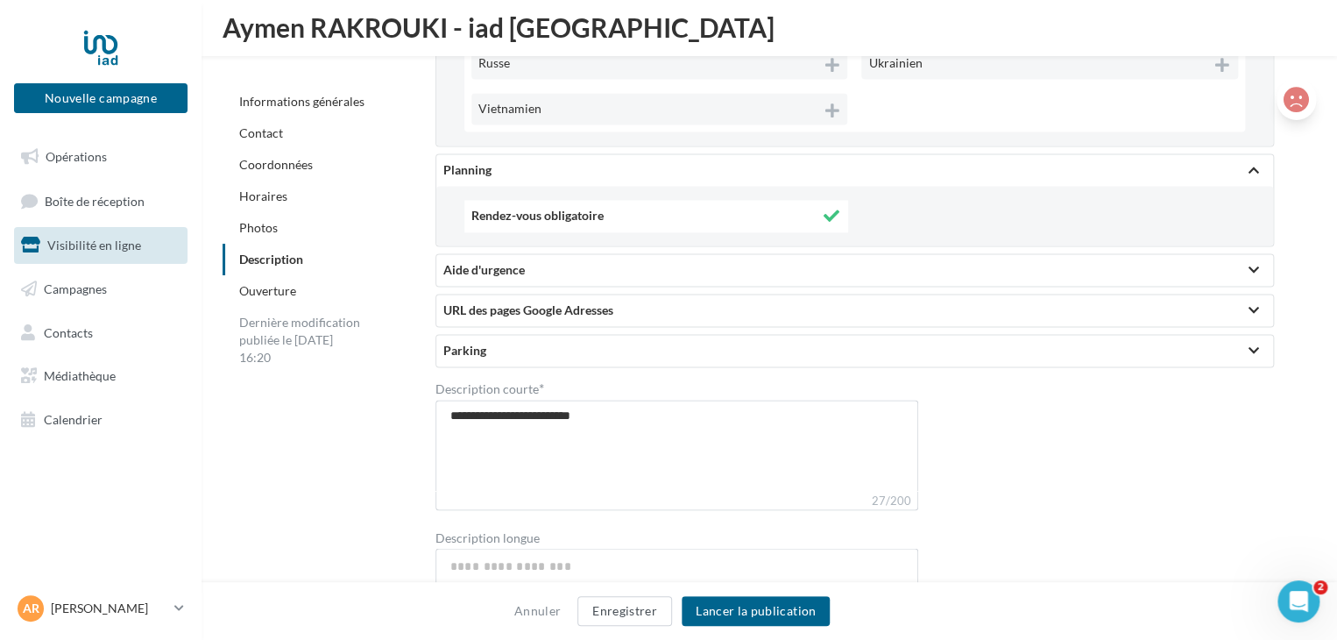
scroll to position [4599, 0]
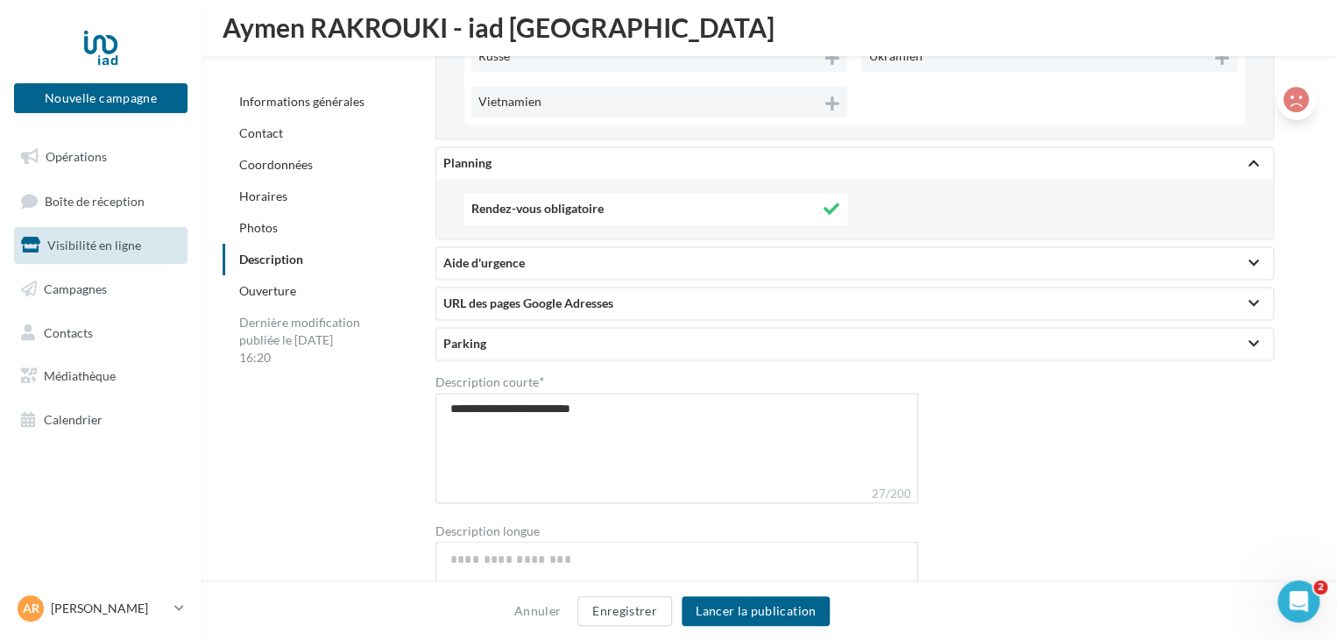
click at [599, 249] on div "Aide d'urgence" at bounding box center [854, 263] width 837 height 32
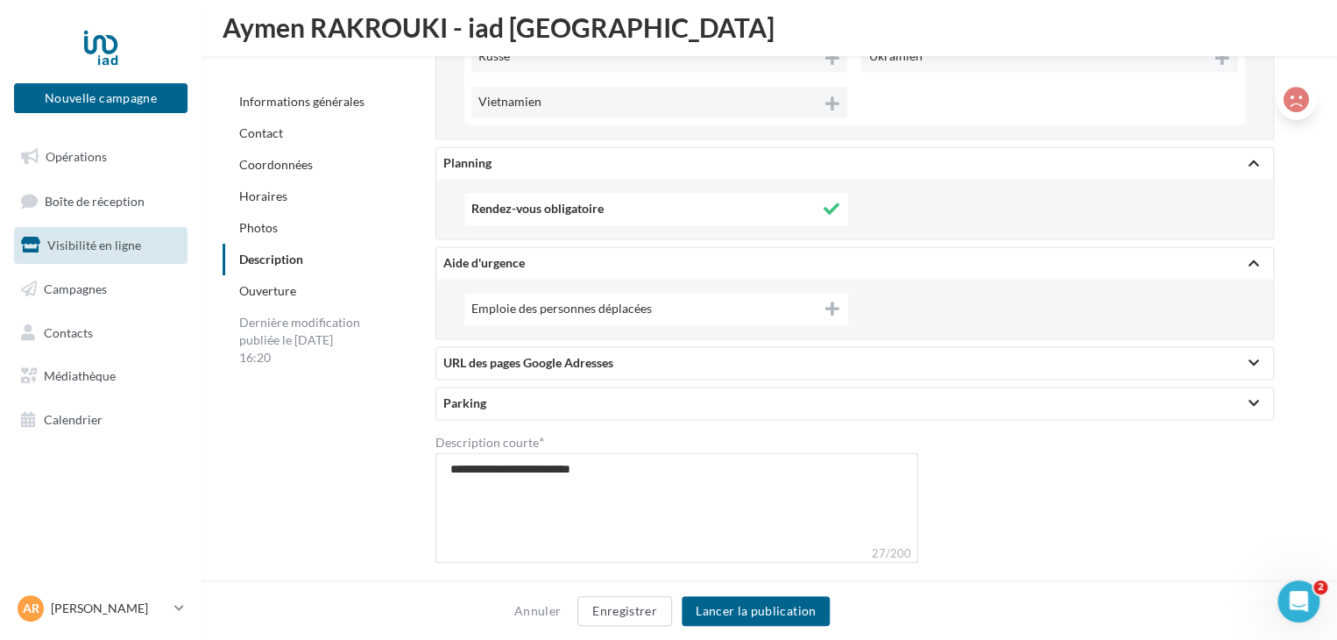
click at [713, 358] on div "URL des pages Google Adresses" at bounding box center [854, 363] width 823 height 18
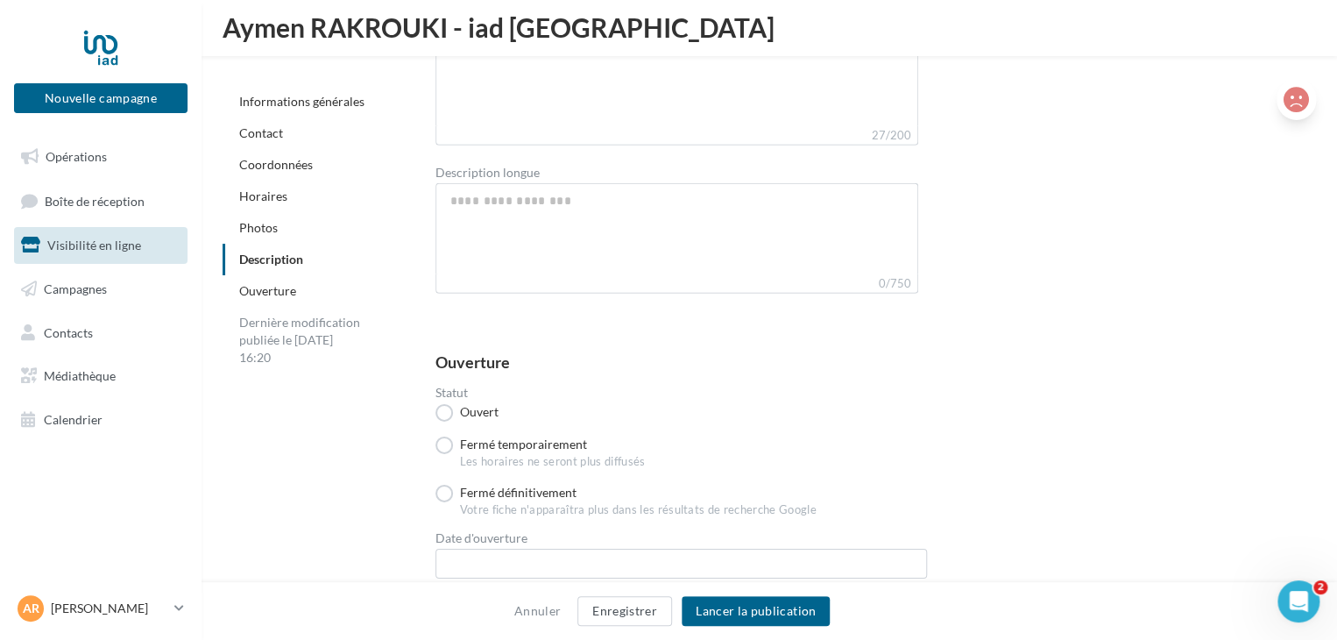
scroll to position [5955, 0]
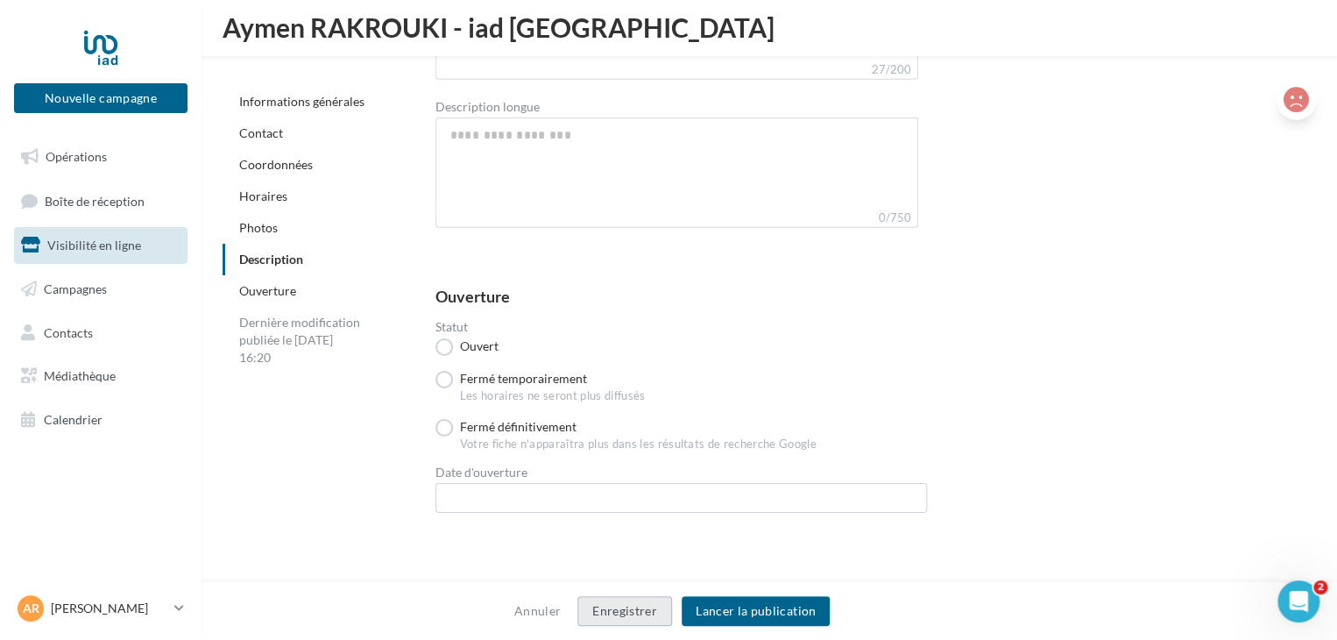
click at [639, 604] on button "Enregistrer" at bounding box center [625, 611] width 95 height 30
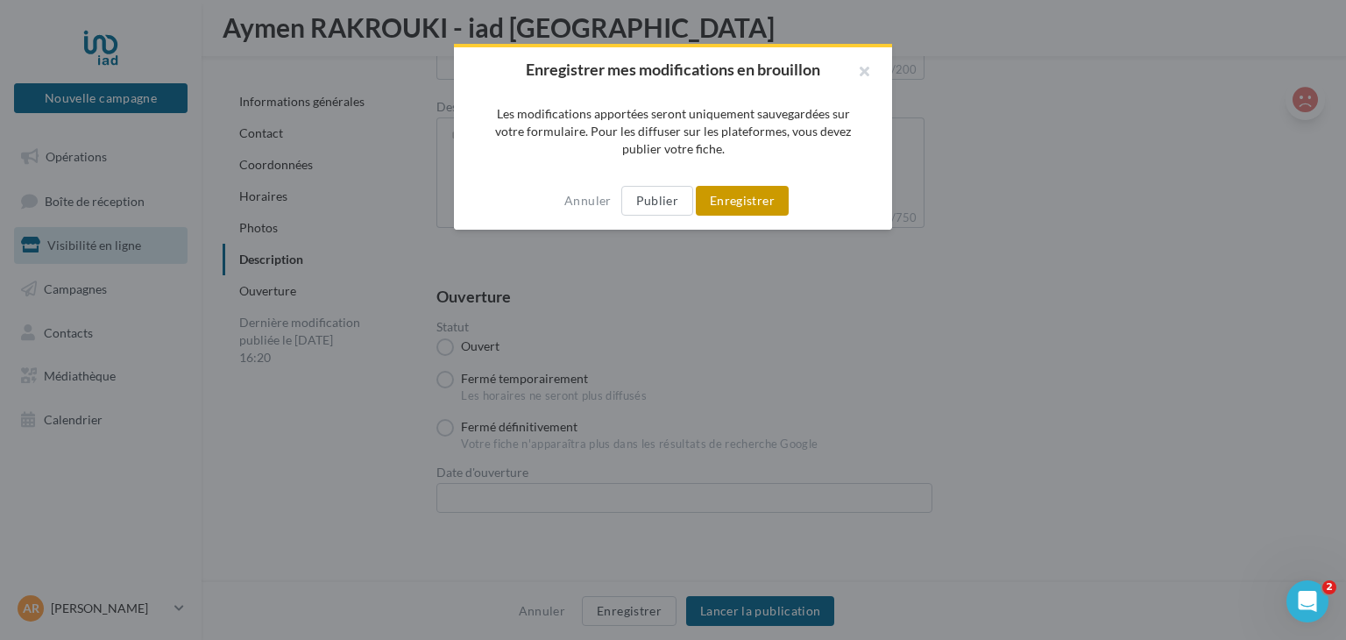
click at [733, 195] on button "Enregistrer" at bounding box center [742, 201] width 93 height 30
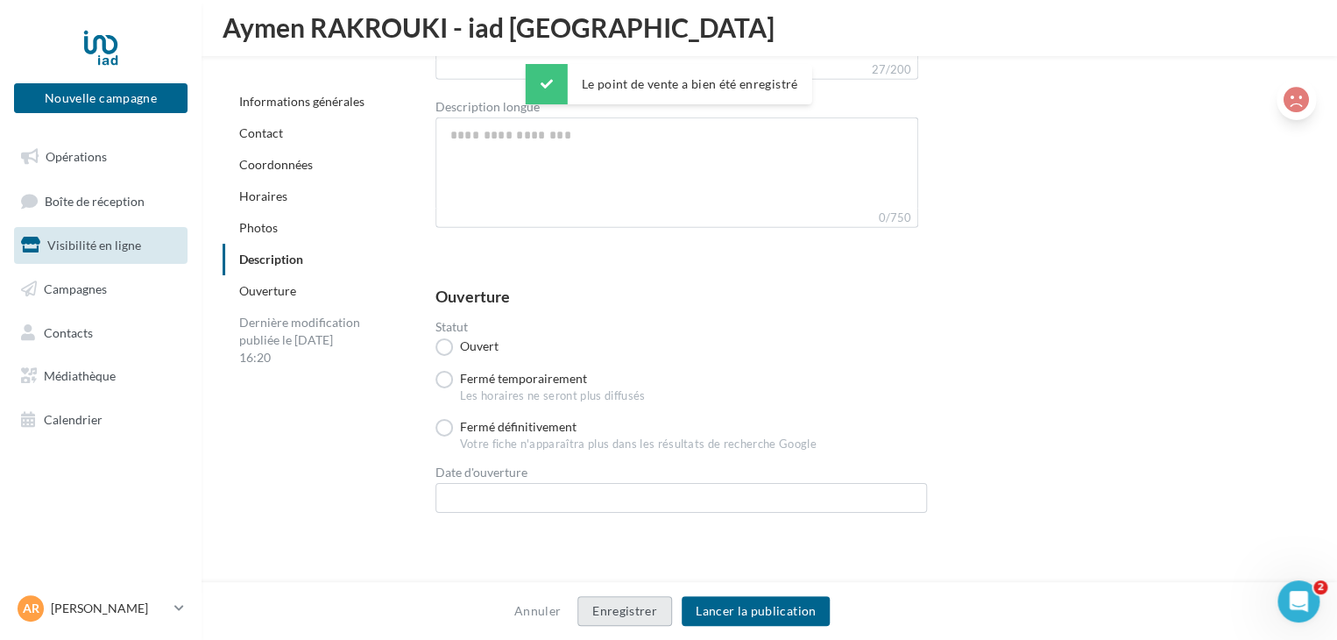
click at [636, 600] on button "Enregistrer" at bounding box center [625, 611] width 95 height 30
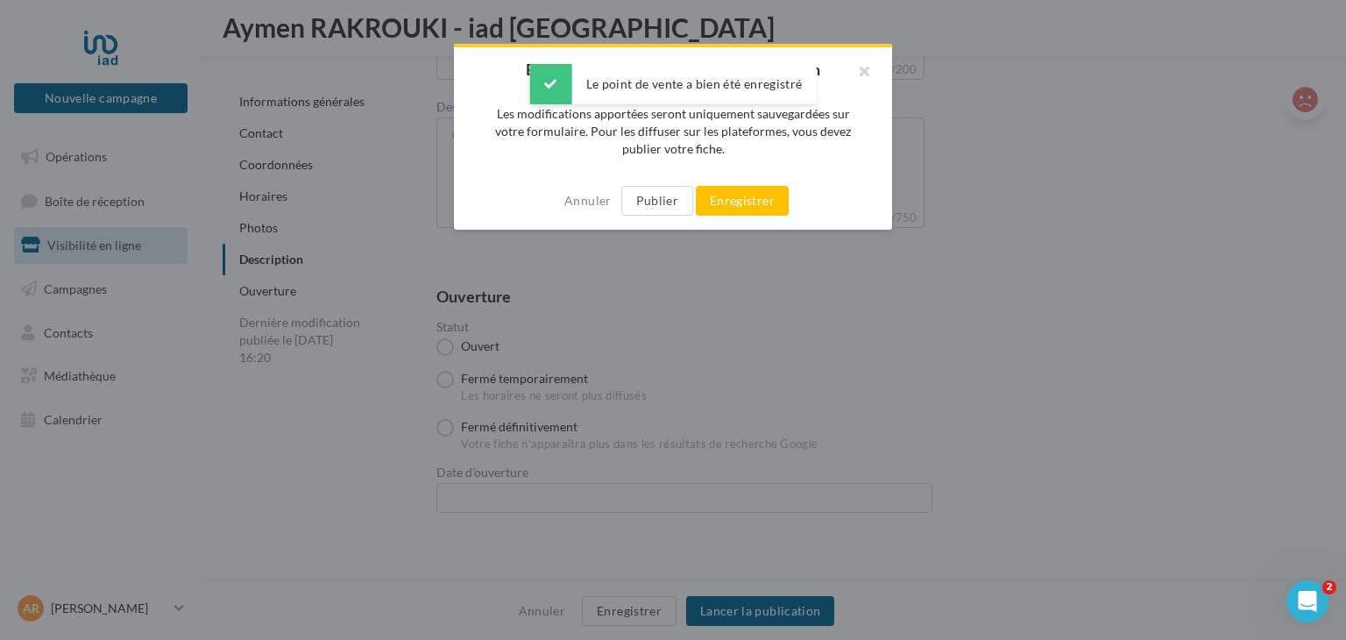
click at [758, 184] on div "Annuler Publier Enregistrer" at bounding box center [673, 201] width 438 height 58
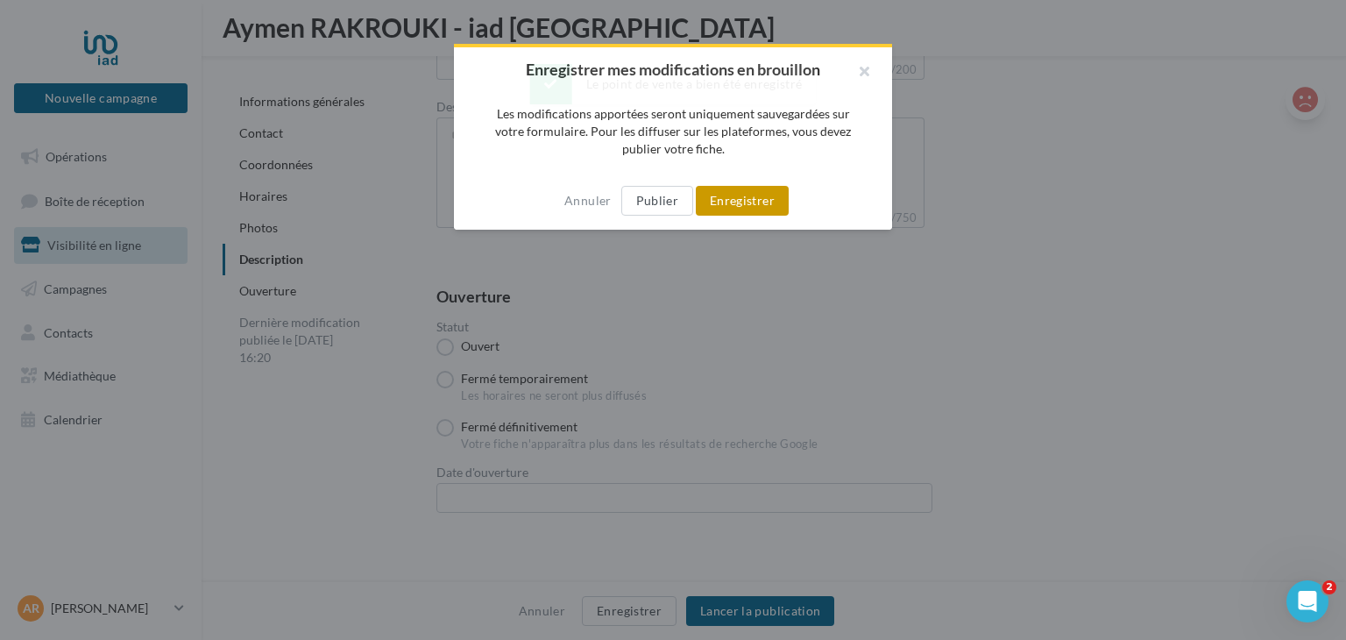
click at [758, 197] on button "Enregistrer" at bounding box center [742, 201] width 93 height 30
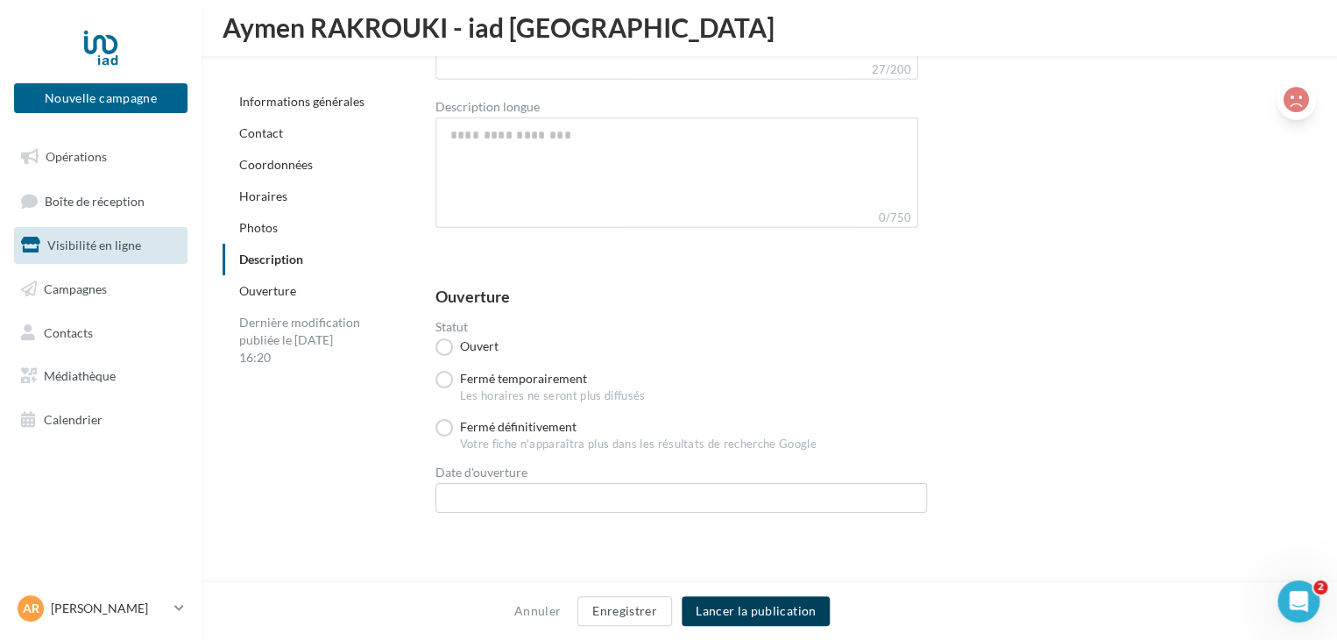
click at [765, 613] on button "Lancer la publication" at bounding box center [756, 611] width 148 height 30
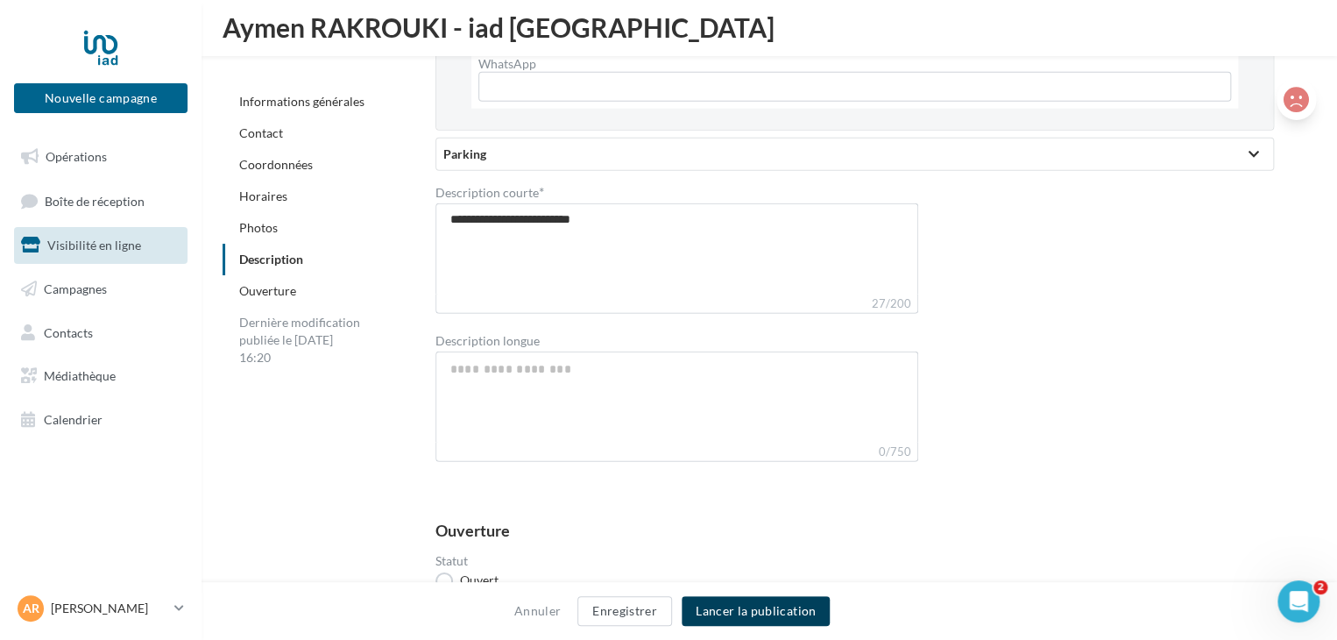
scroll to position [5683, 0]
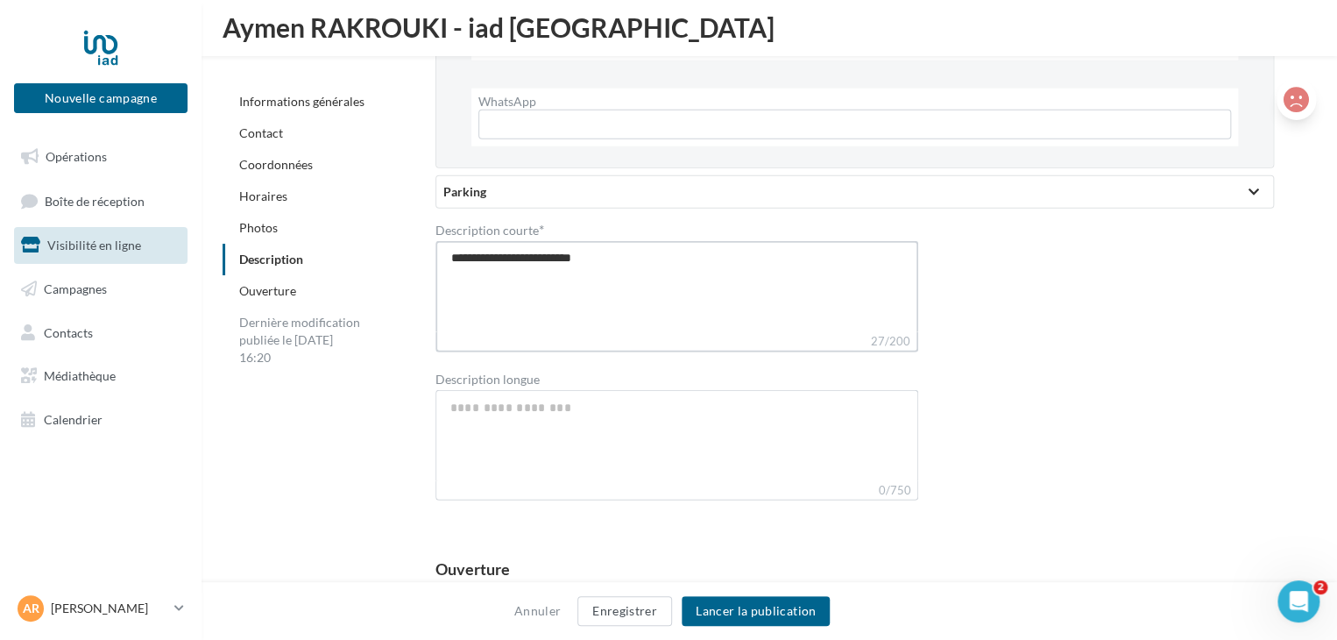
click at [449, 253] on textarea "**********" at bounding box center [678, 286] width 484 height 91
click at [710, 260] on textarea "**********" at bounding box center [678, 286] width 484 height 91
click at [638, 611] on button "Enregistrer" at bounding box center [625, 611] width 95 height 30
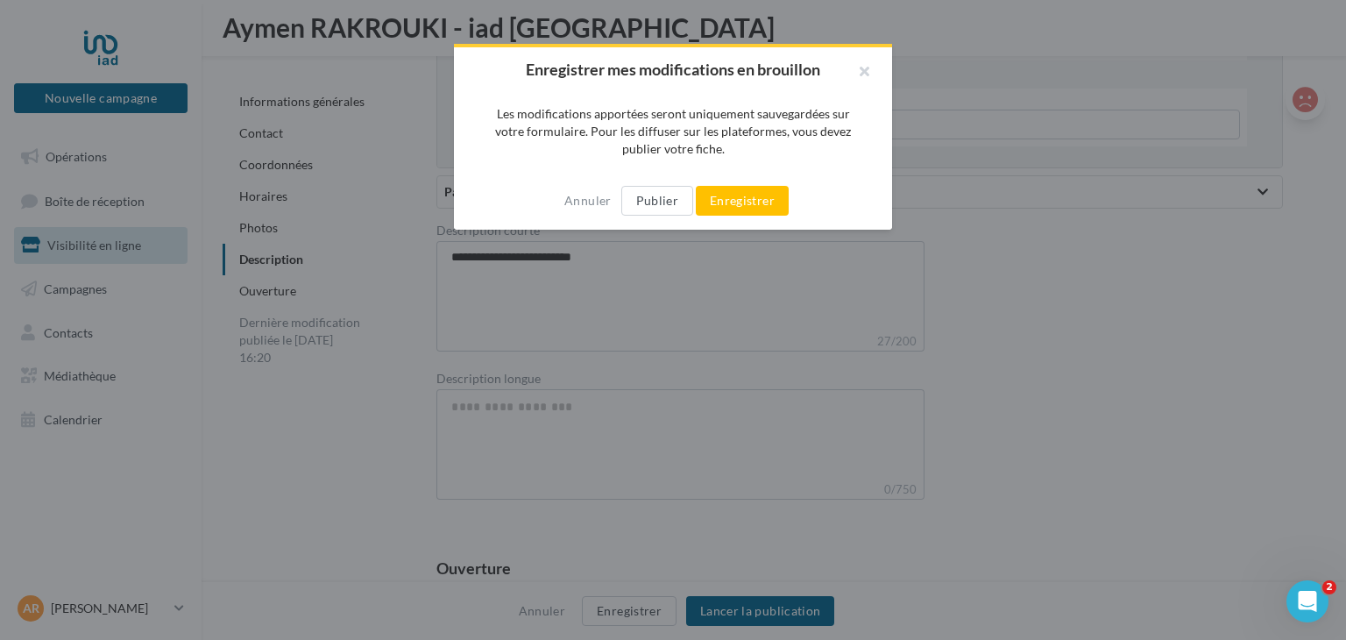
click at [727, 183] on div "Annuler Publier Enregistrer" at bounding box center [673, 201] width 438 height 58
click at [724, 205] on button "Enregistrer" at bounding box center [742, 201] width 93 height 30
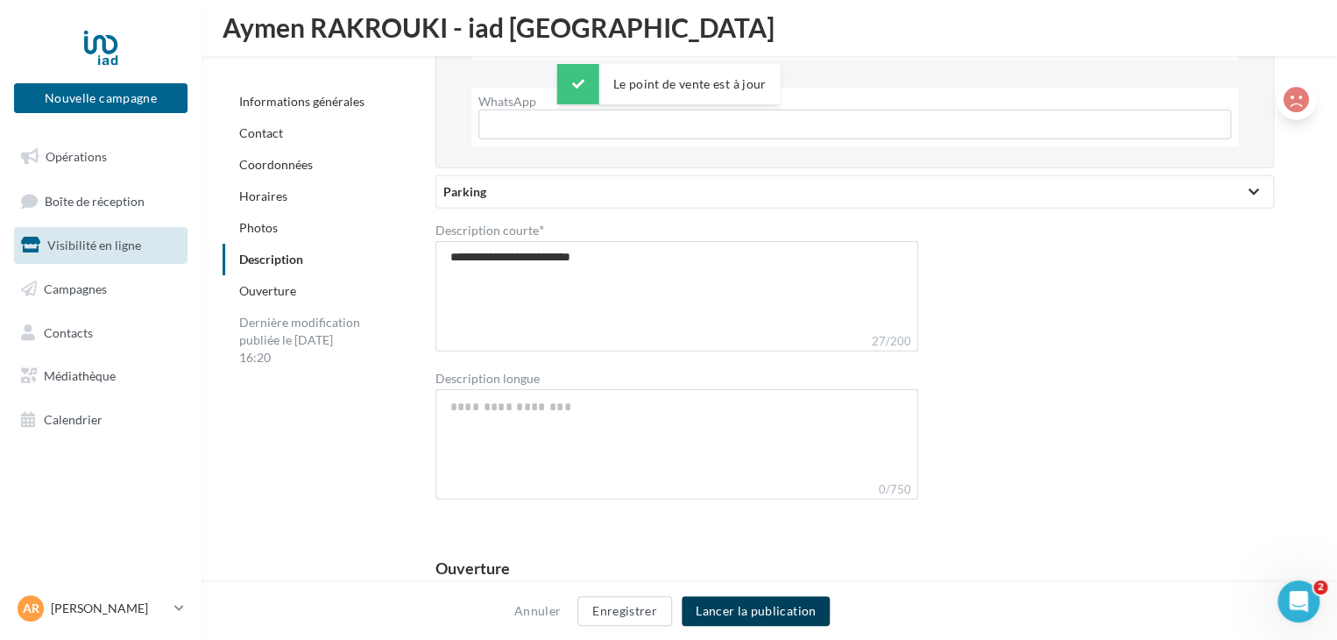
click at [755, 614] on button "Lancer la publication" at bounding box center [756, 611] width 148 height 30
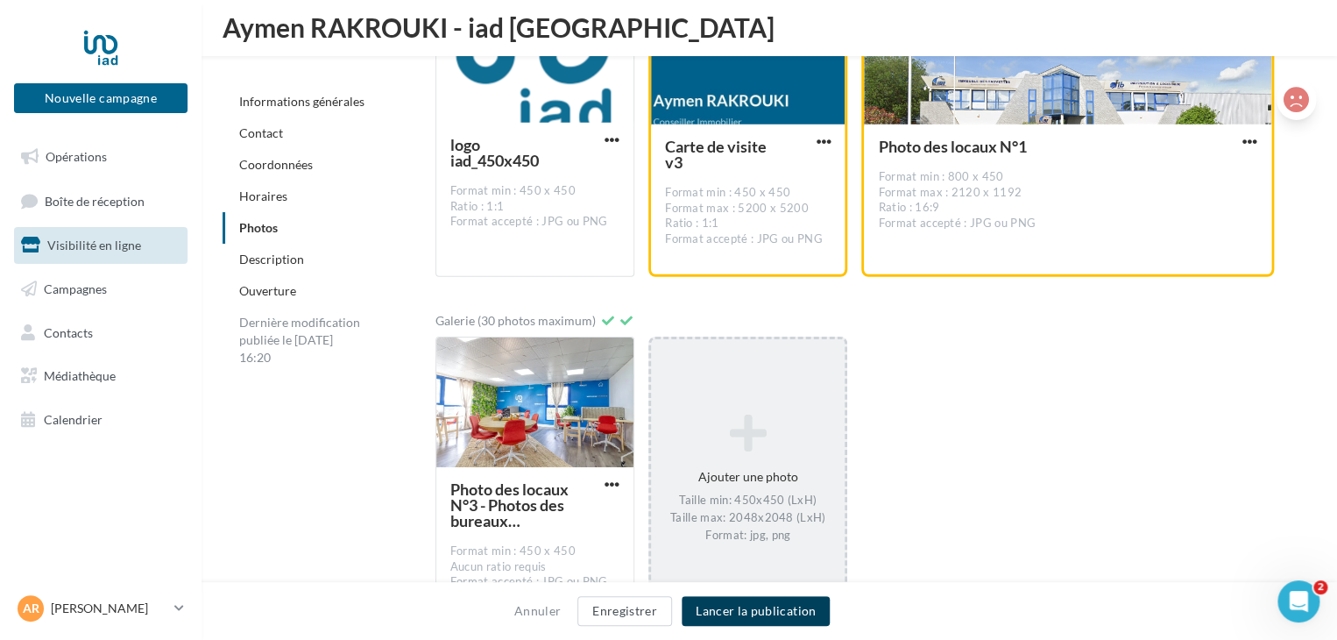
scroll to position [2691, 0]
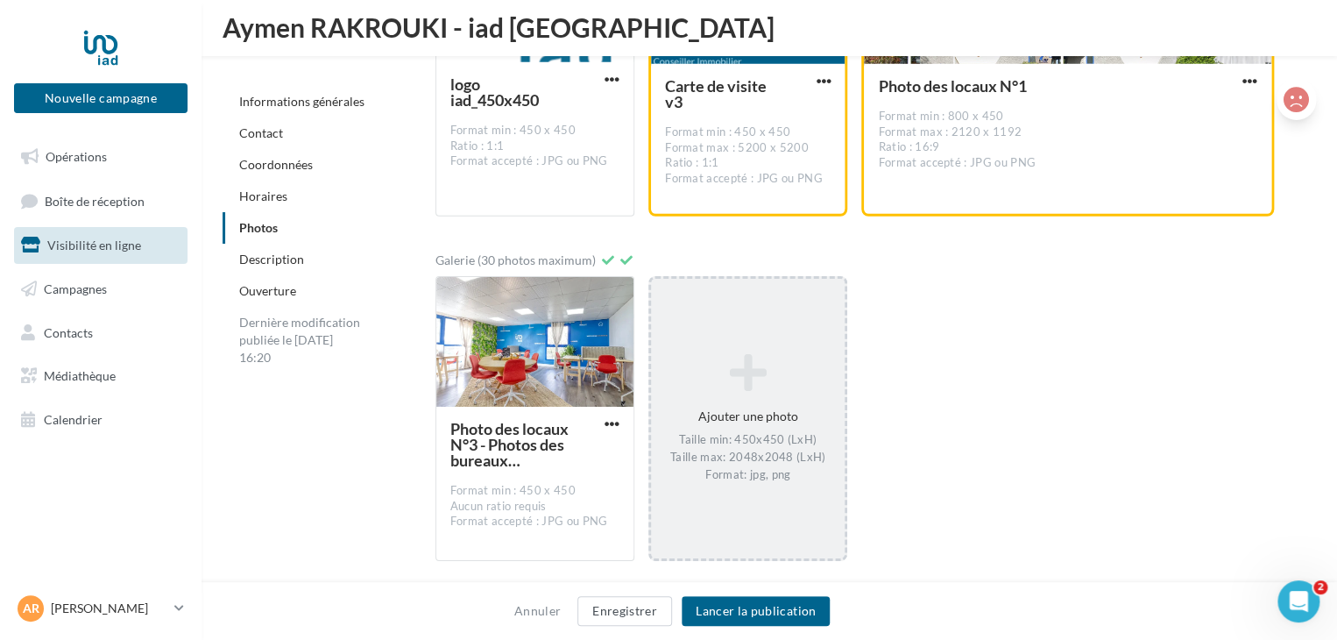
click at [687, 383] on icon at bounding box center [748, 372] width 180 height 42
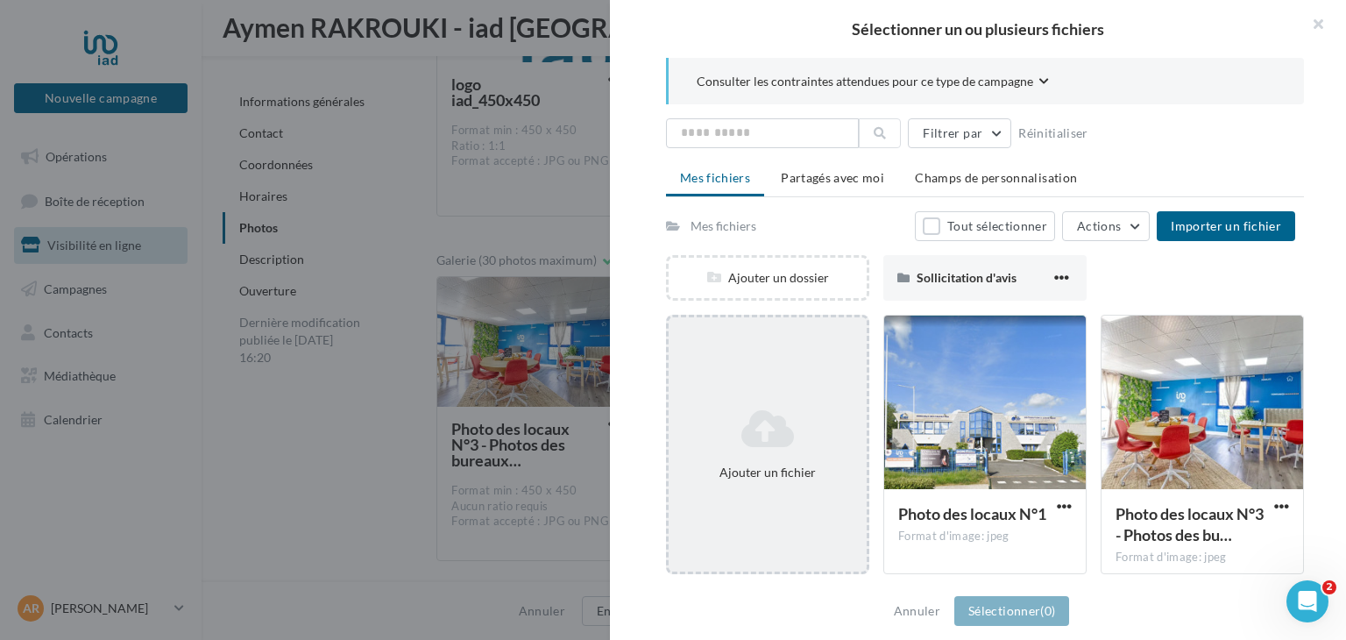
click at [780, 414] on icon at bounding box center [768, 429] width 184 height 42
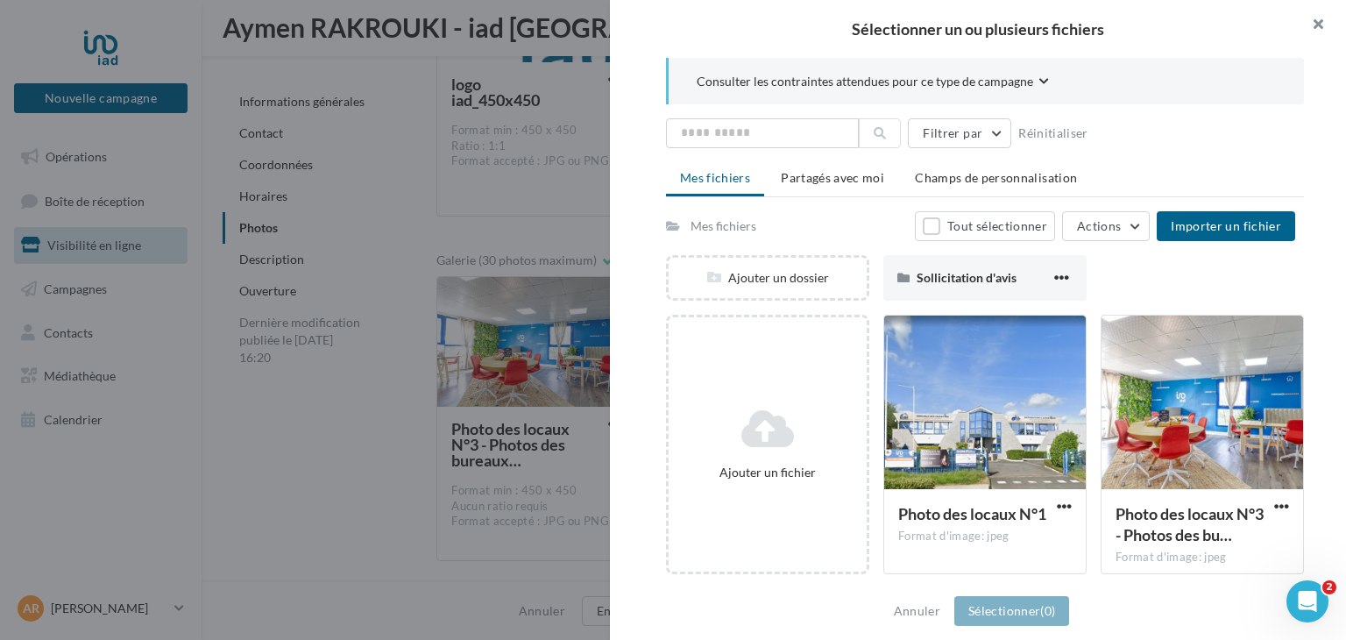
click at [1328, 25] on button "button" at bounding box center [1311, 26] width 70 height 53
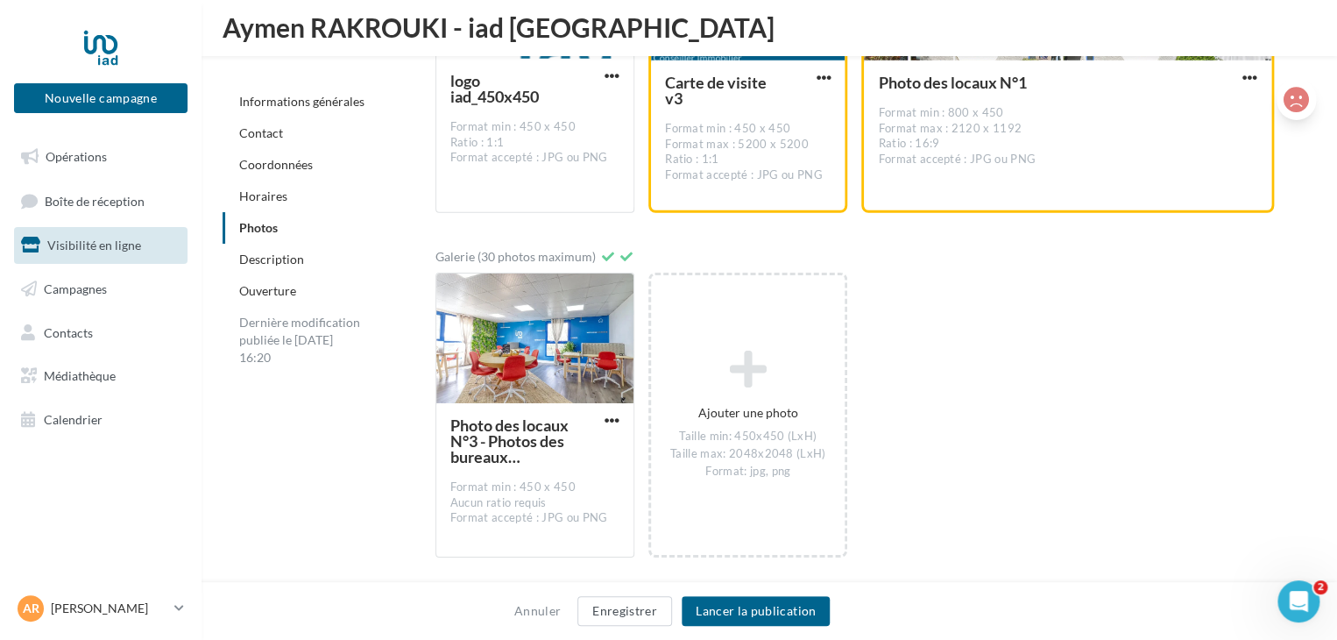
scroll to position [2386, 0]
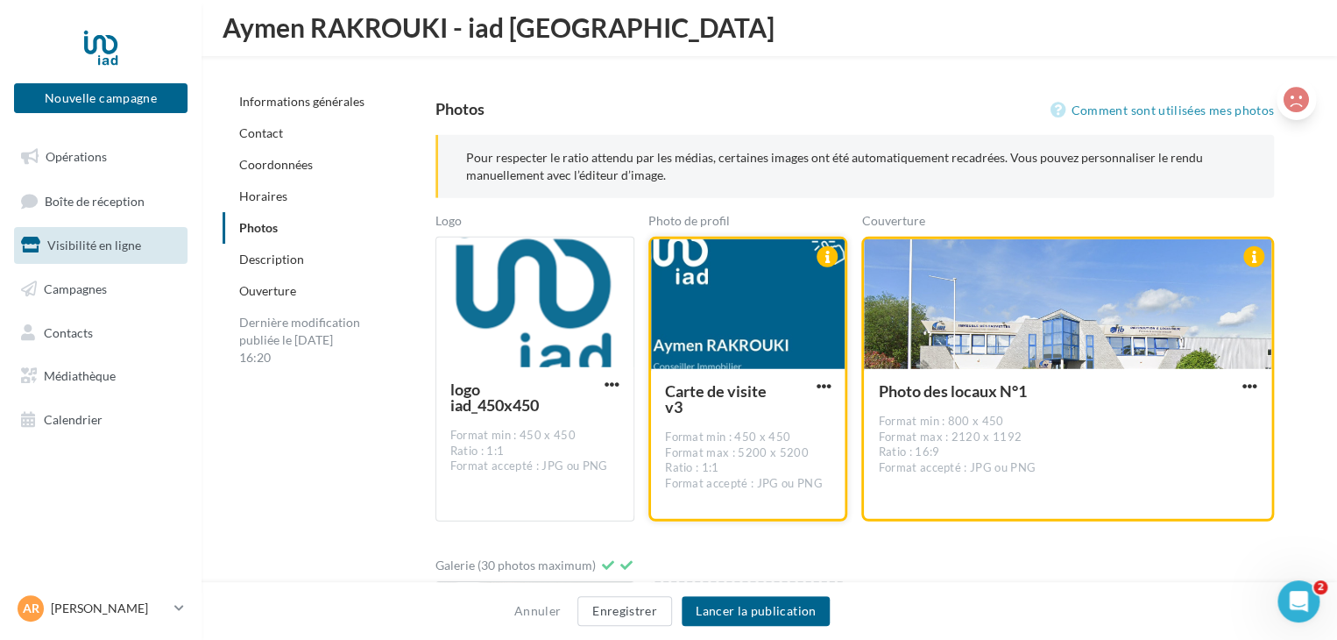
click at [750, 329] on div at bounding box center [748, 304] width 194 height 131
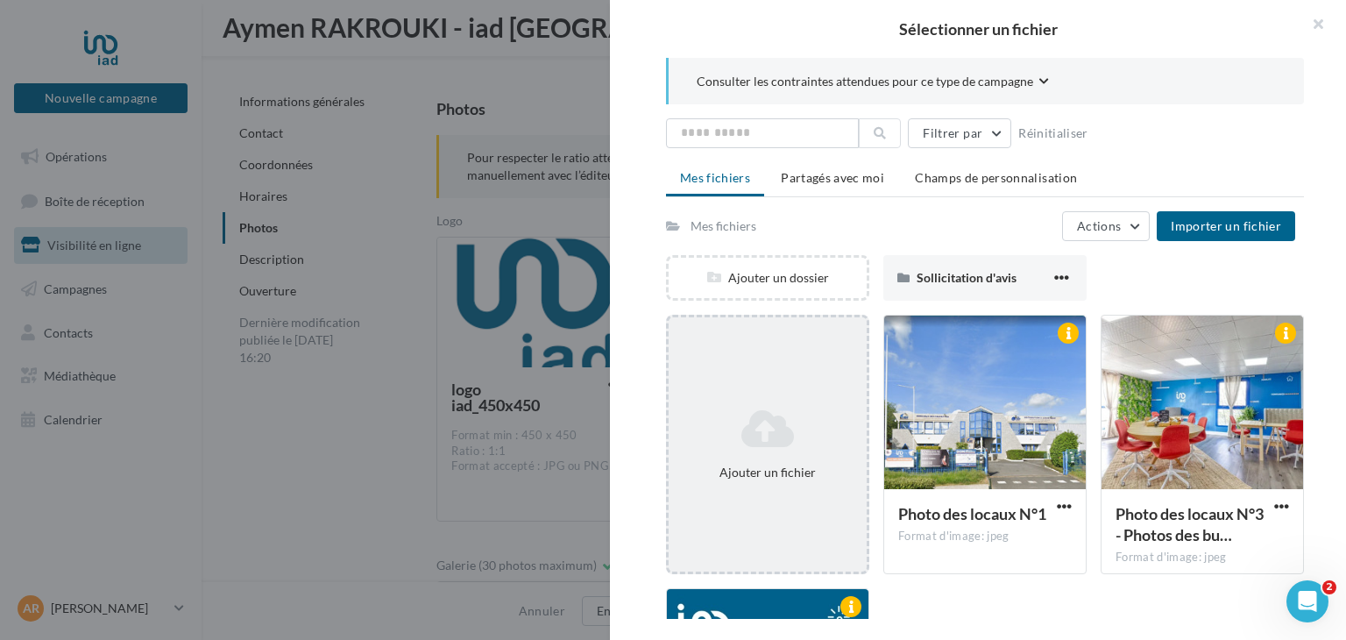
click at [762, 436] on icon at bounding box center [768, 429] width 184 height 42
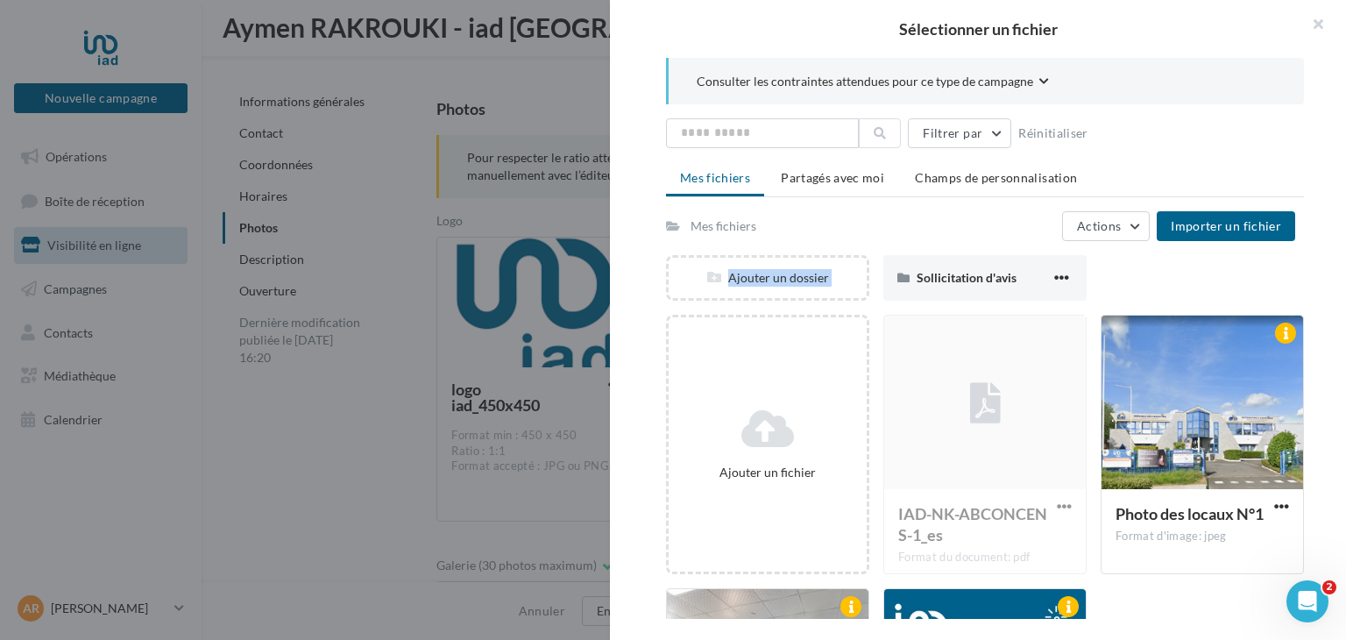
drag, startPoint x: 1345, startPoint y: 232, endPoint x: 1345, endPoint y: 246, distance: 14.0
click at [1336, 246] on div "Consulter les contraintes attendues pour ce type de campagne Filtrer par Réinit…" at bounding box center [985, 338] width 750 height 561
click at [1316, 31] on button "button" at bounding box center [1311, 26] width 70 height 53
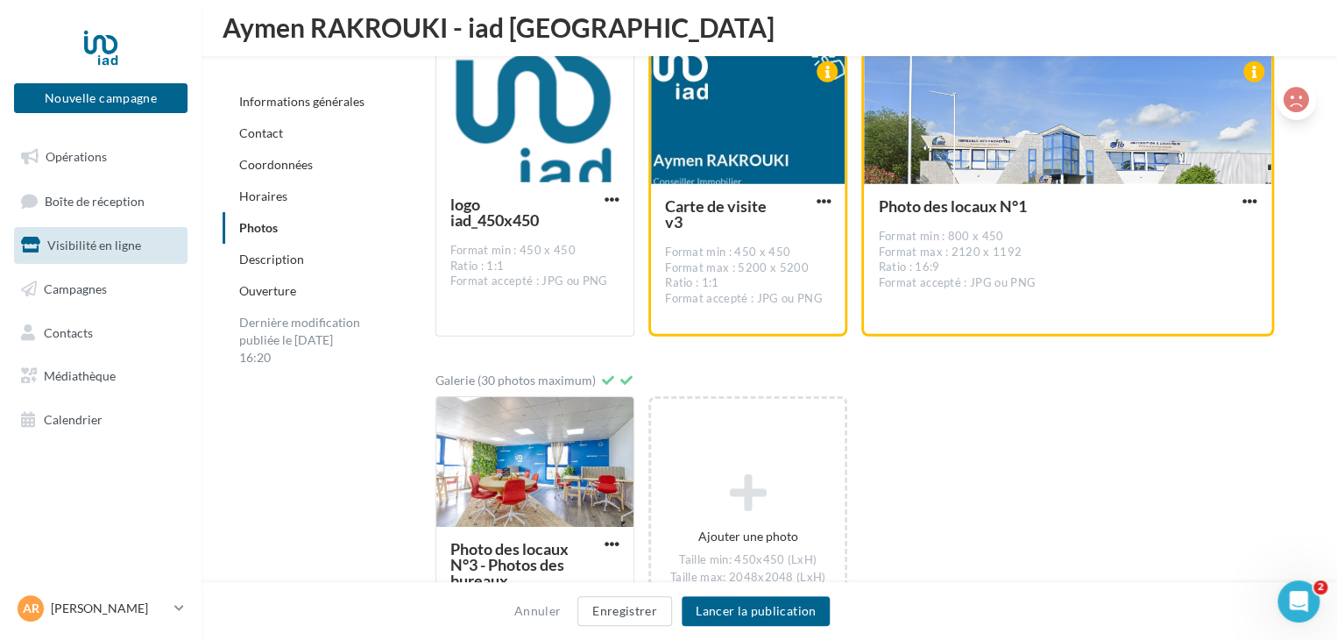
scroll to position [2496, 0]
